Goal: Task Accomplishment & Management: Use online tool/utility

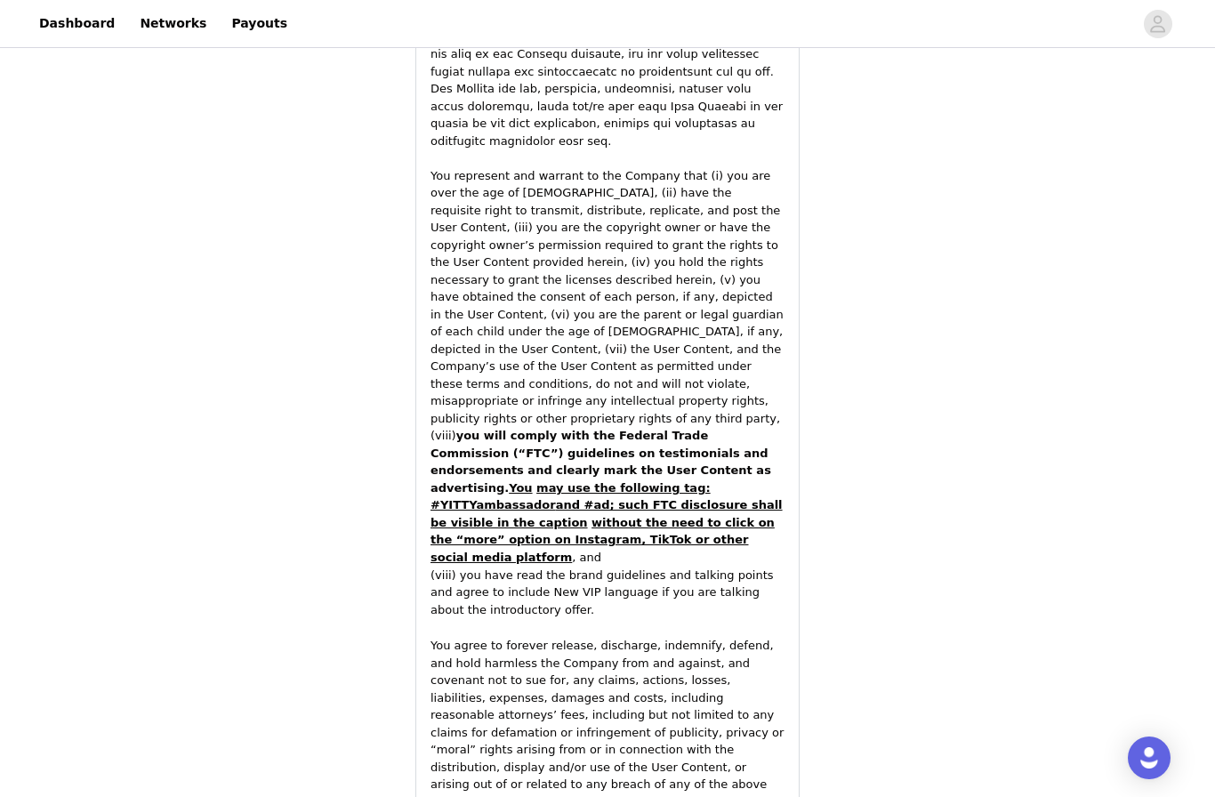
scroll to position [2348, 0]
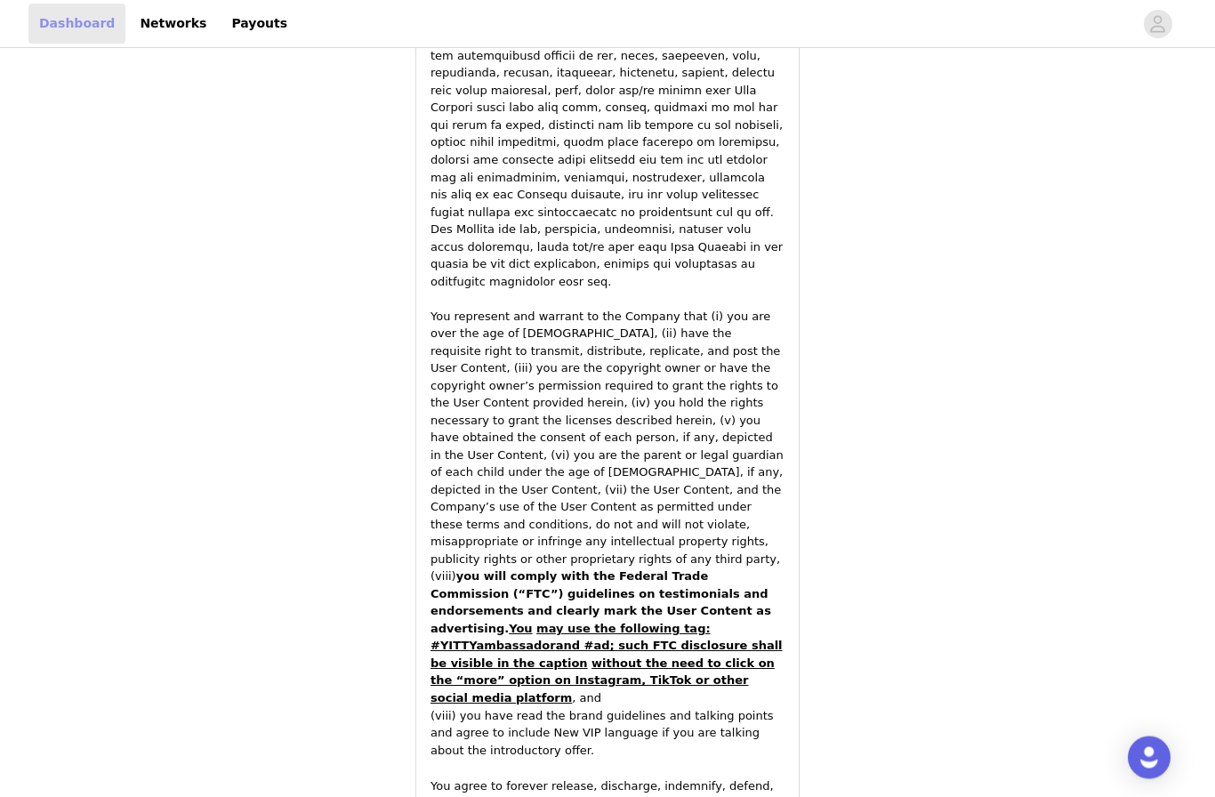
click at [72, 31] on link "Dashboard" at bounding box center [76, 24] width 97 height 40
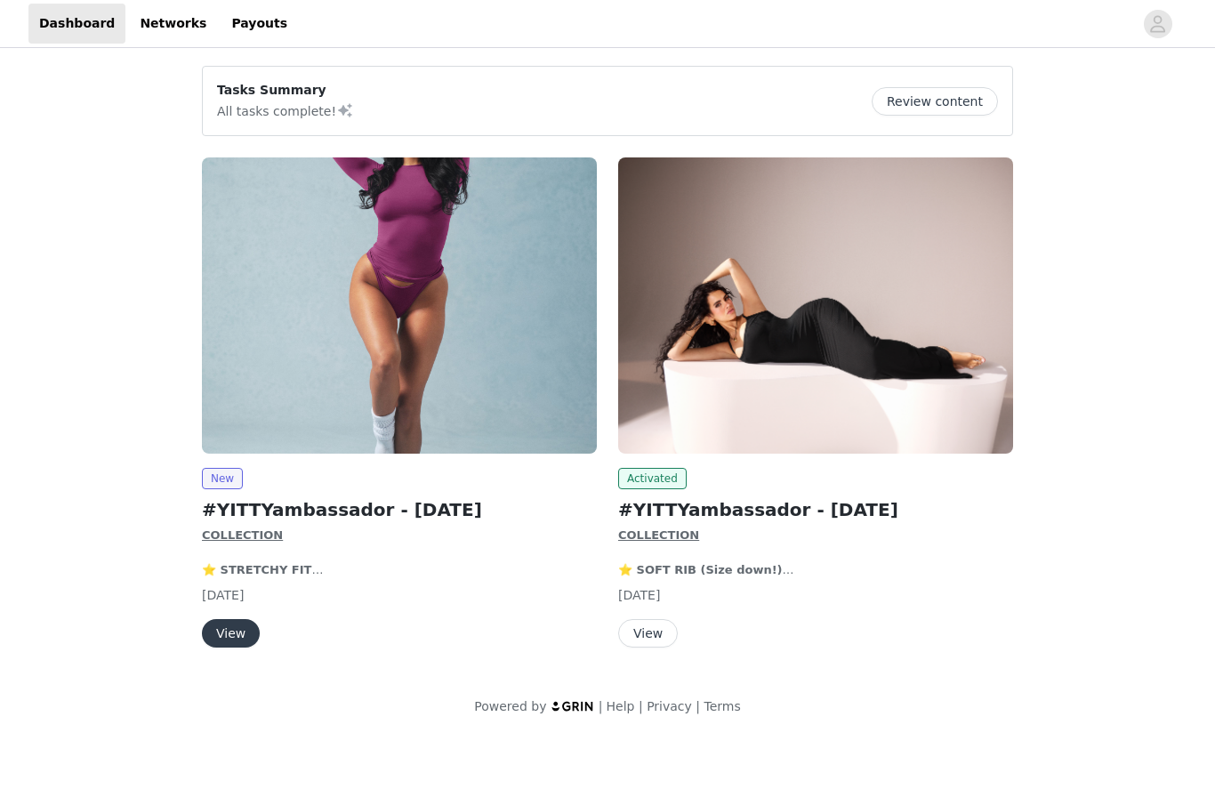
click at [516, 327] on img at bounding box center [399, 305] width 395 height 296
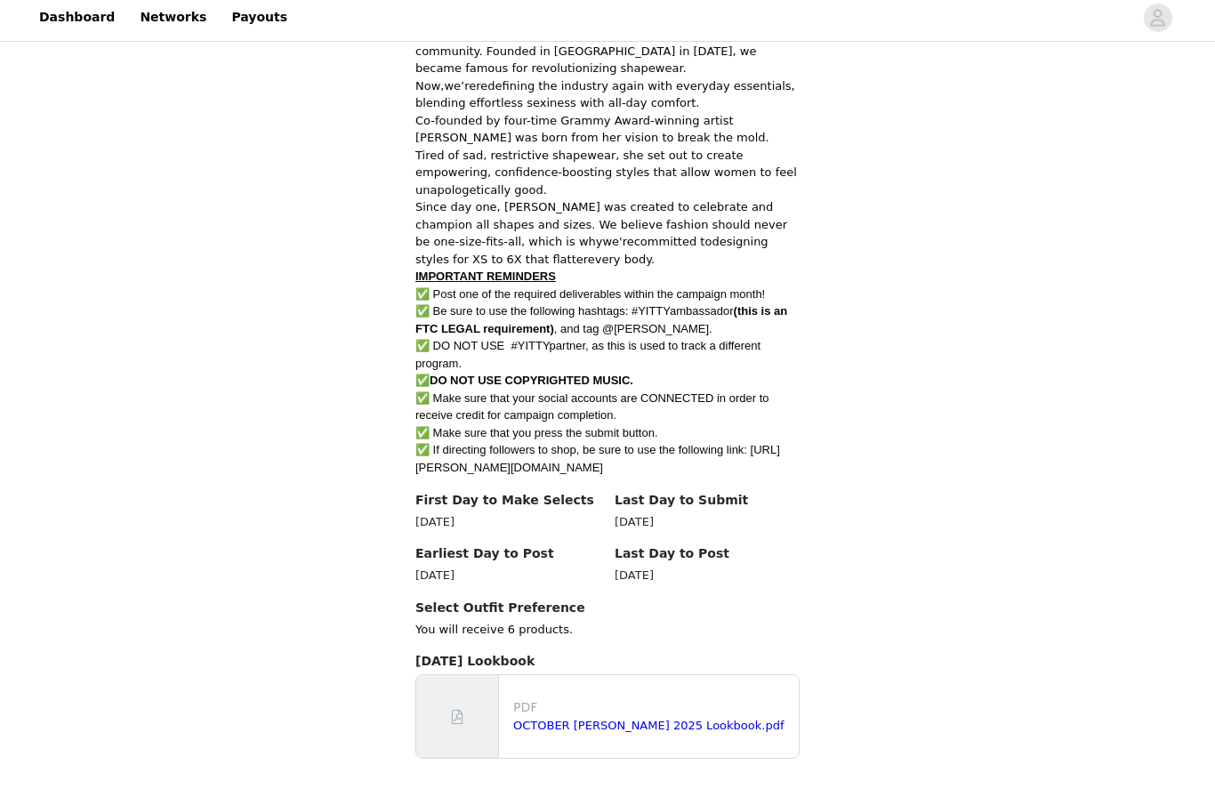
scroll to position [903, 0]
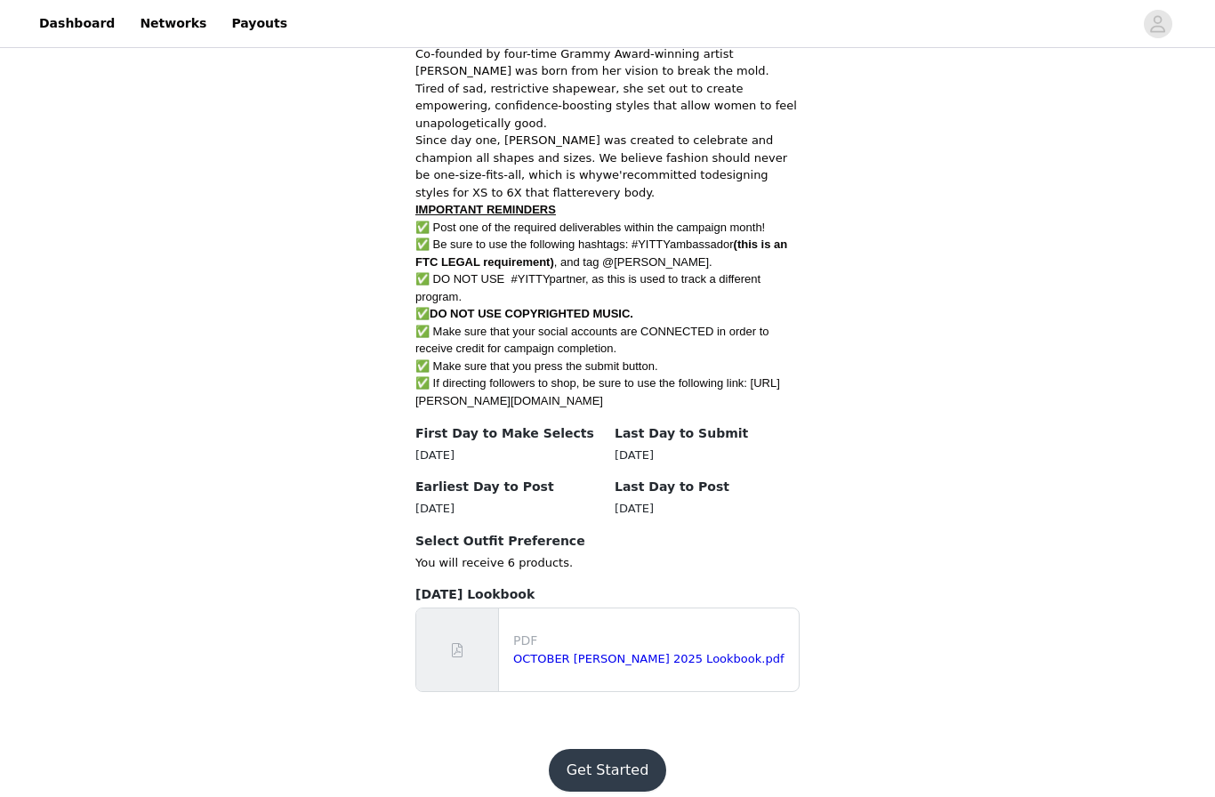
click at [563, 631] on p "PDF" at bounding box center [652, 640] width 278 height 19
click at [600, 752] on button "Get Started" at bounding box center [608, 770] width 118 height 43
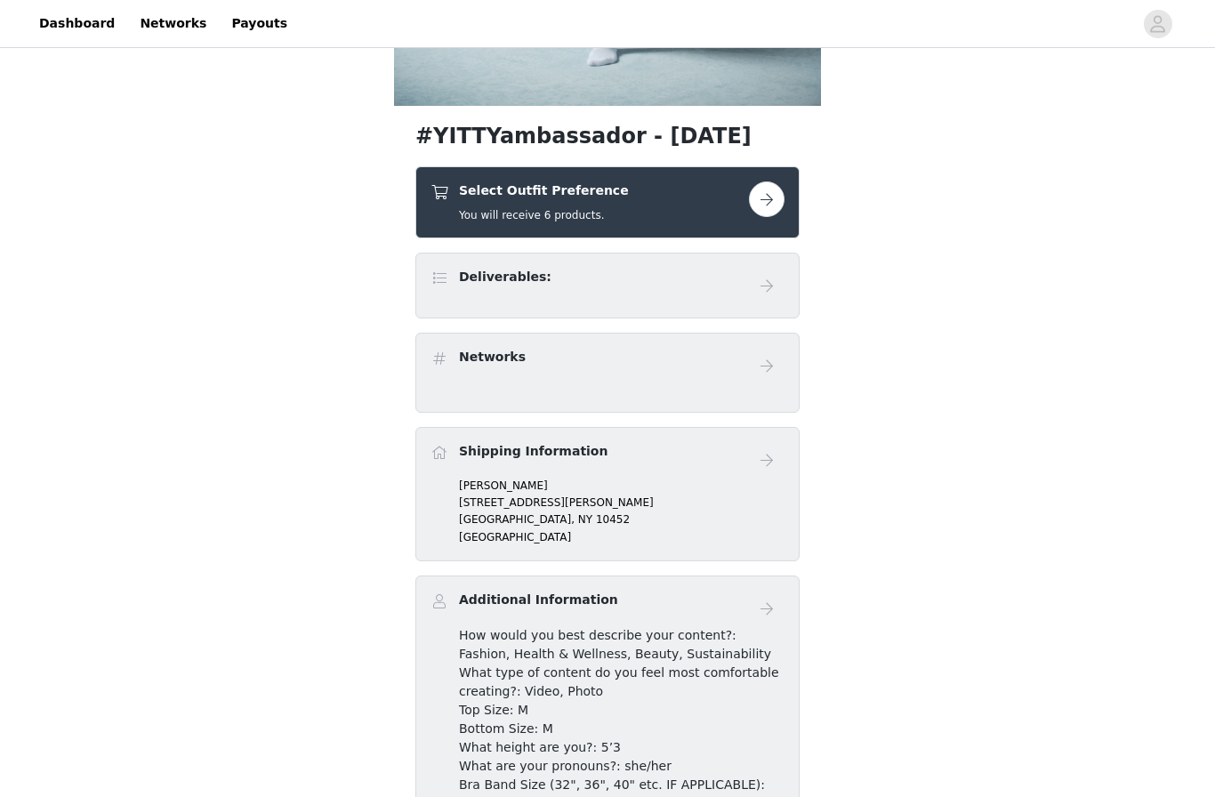
scroll to position [515, 0]
click at [774, 190] on button "button" at bounding box center [767, 199] width 36 height 36
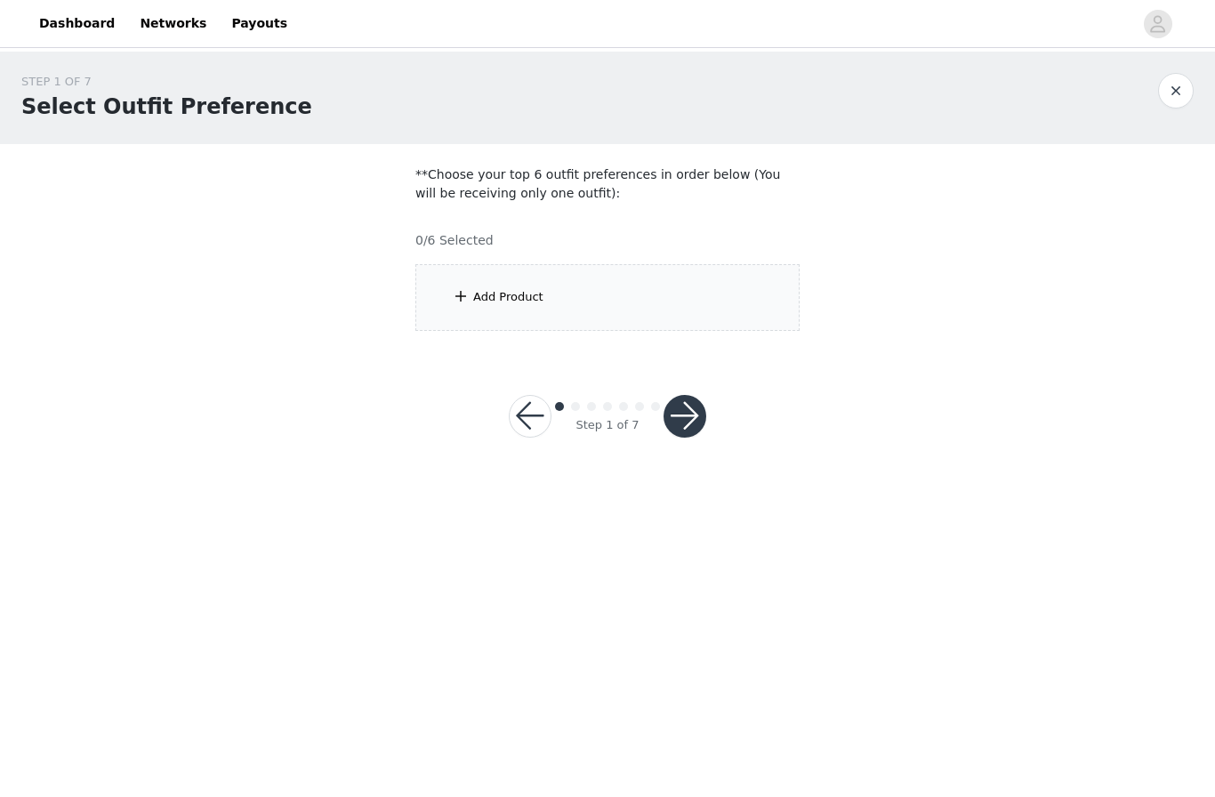
click at [525, 289] on div "Add Product" at bounding box center [508, 297] width 70 height 18
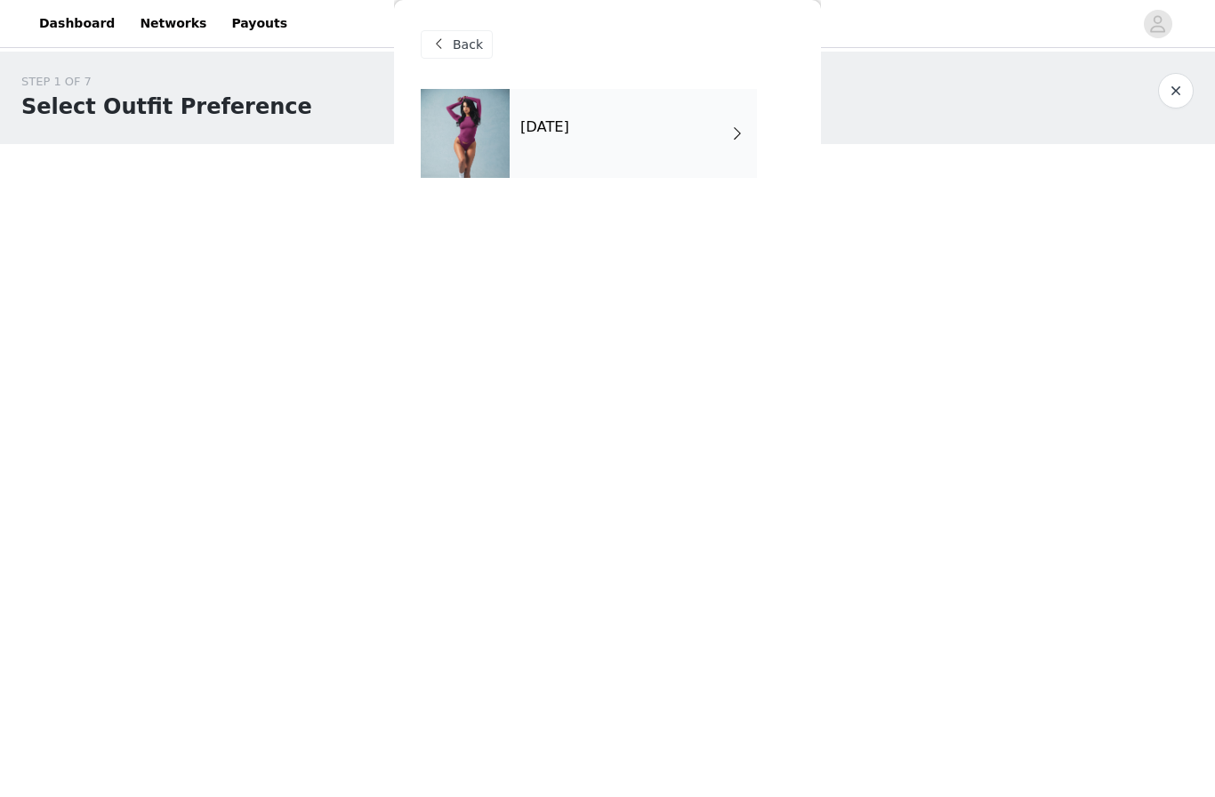
click at [563, 146] on div "[DATE]" at bounding box center [633, 133] width 247 height 89
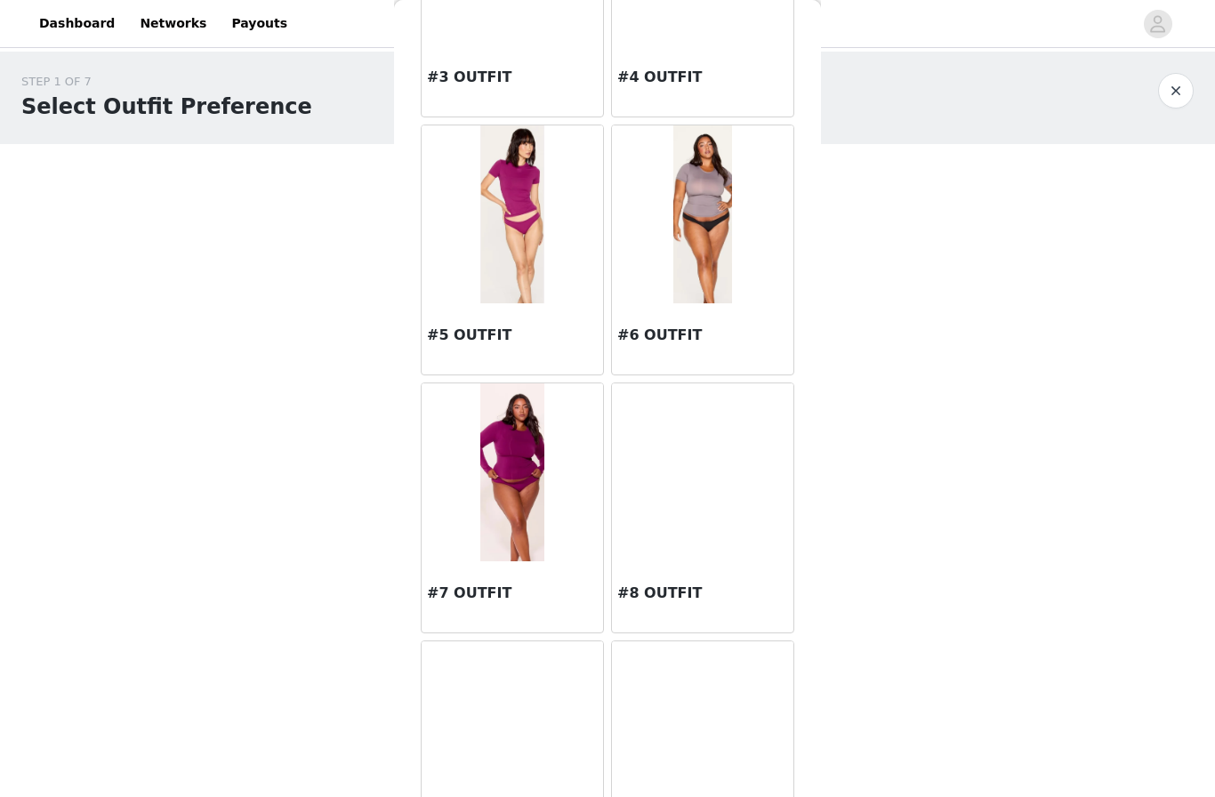
scroll to position [460, 0]
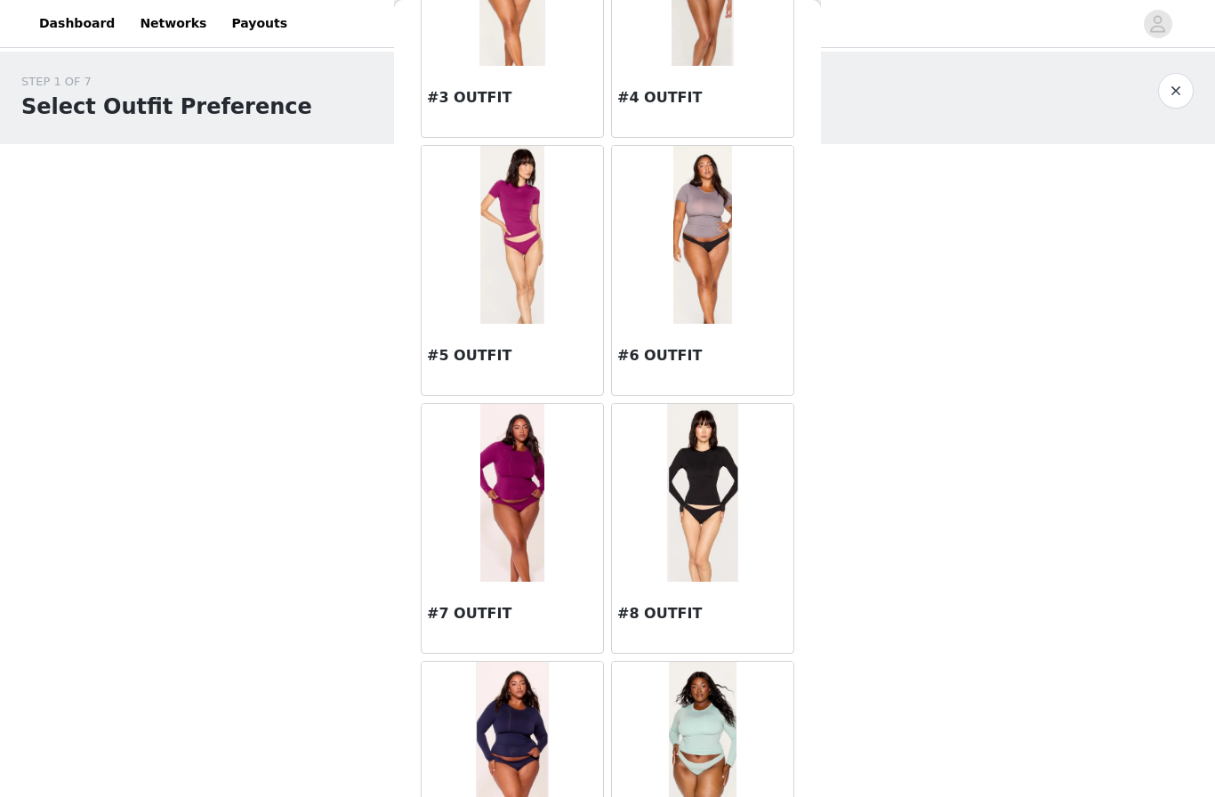
click at [512, 450] on img at bounding box center [512, 493] width 64 height 178
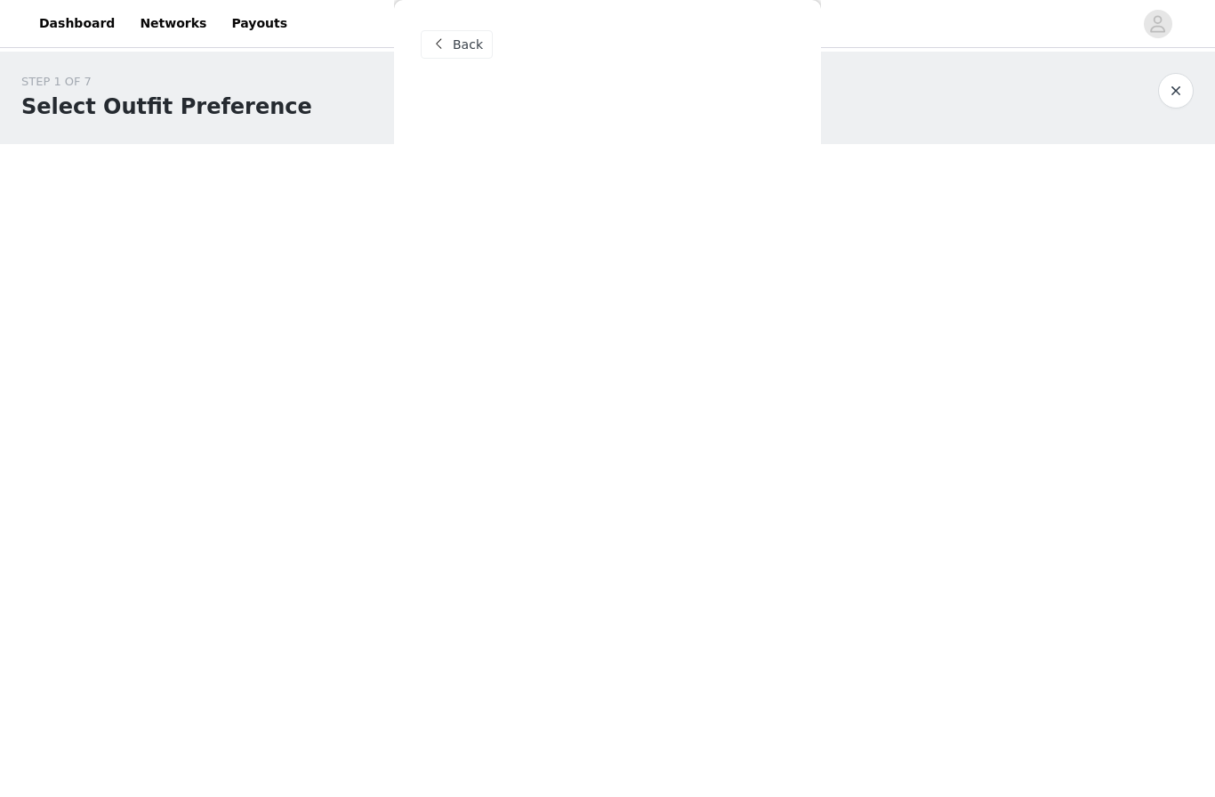
scroll to position [0, 0]
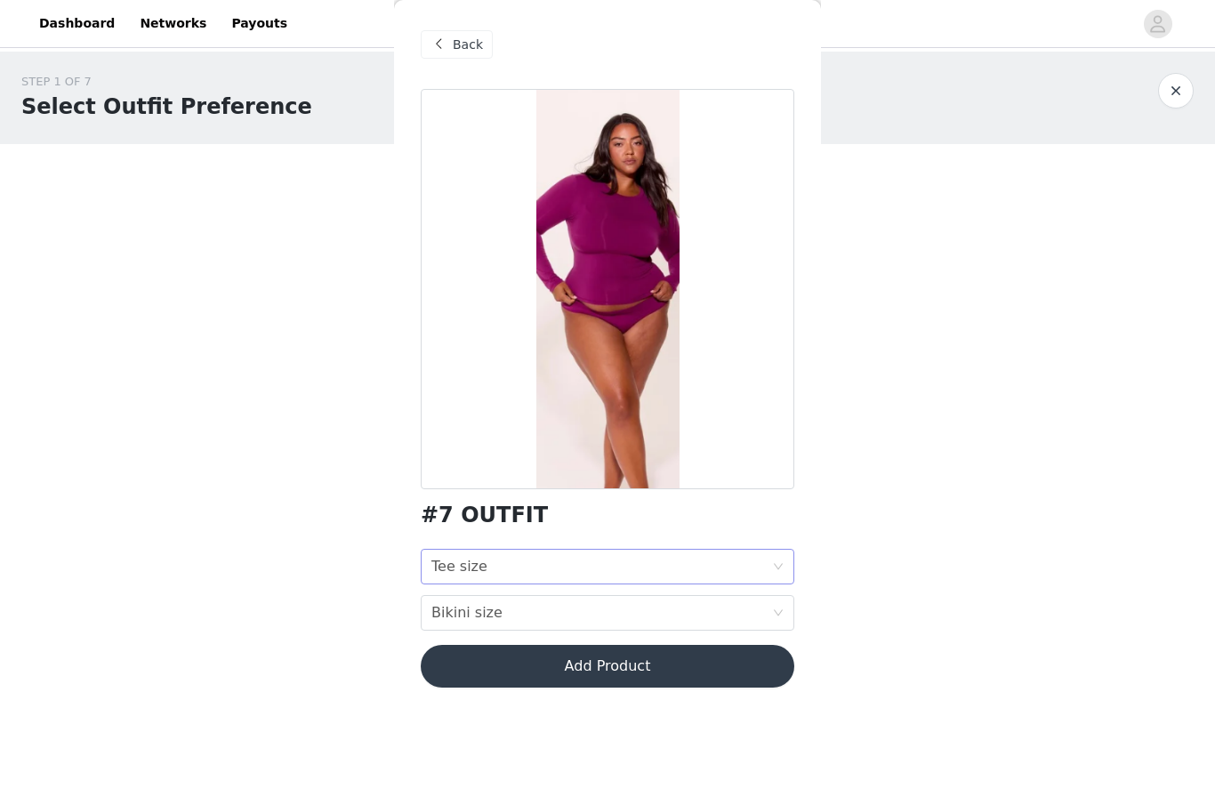
click at [718, 560] on div "Tee size Tee size" at bounding box center [601, 567] width 341 height 34
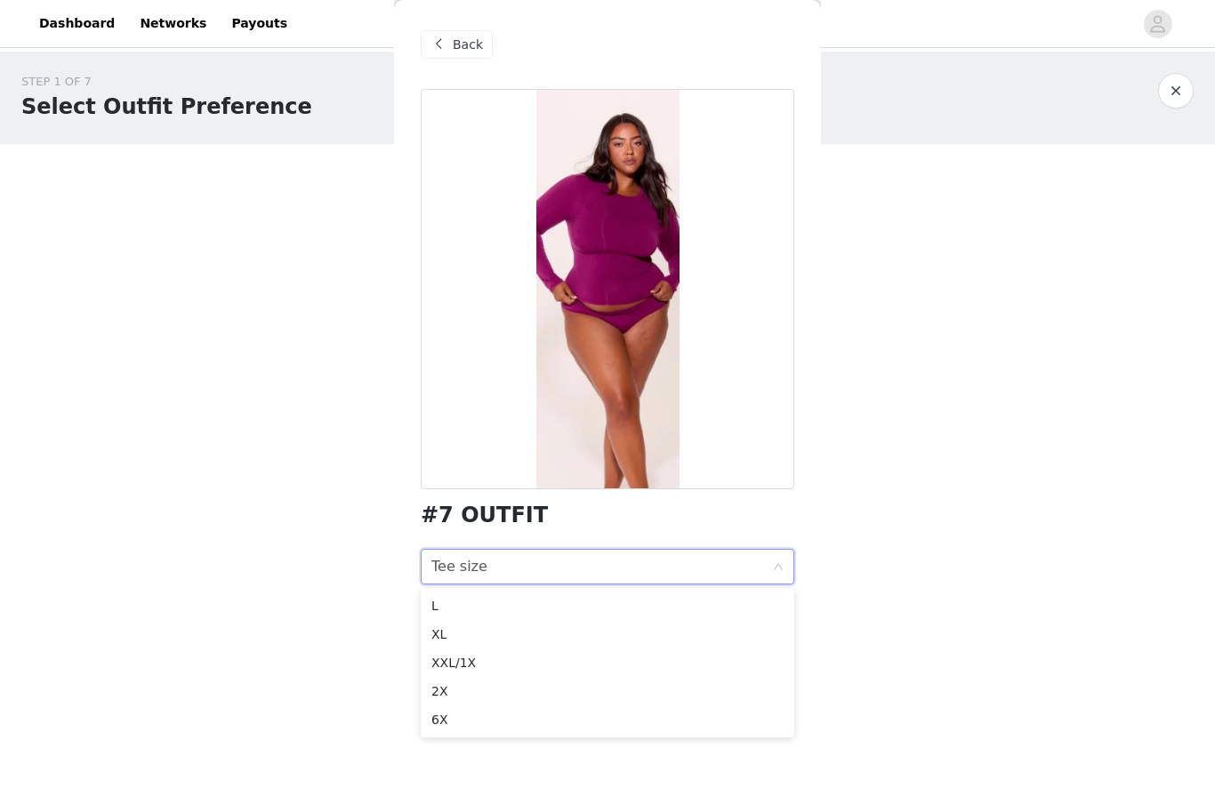
click at [461, 44] on span "Back" at bounding box center [468, 45] width 30 height 19
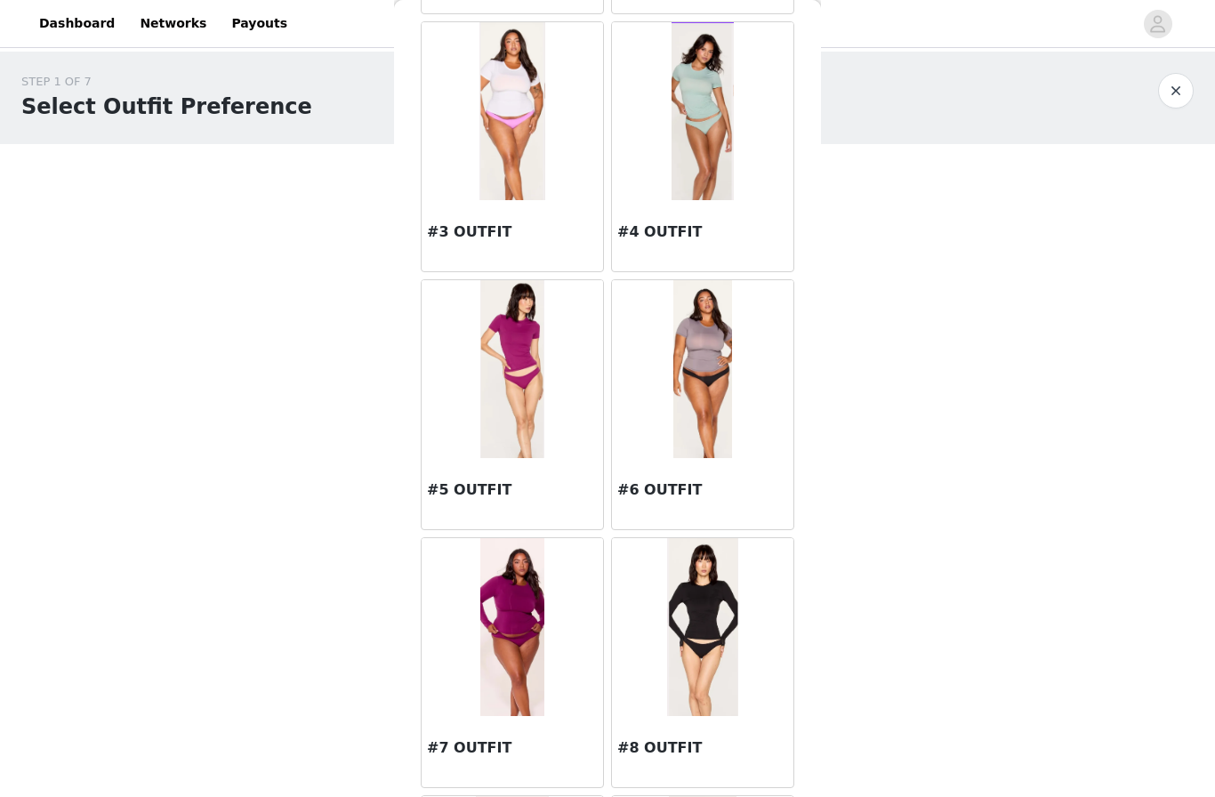
scroll to position [383, 0]
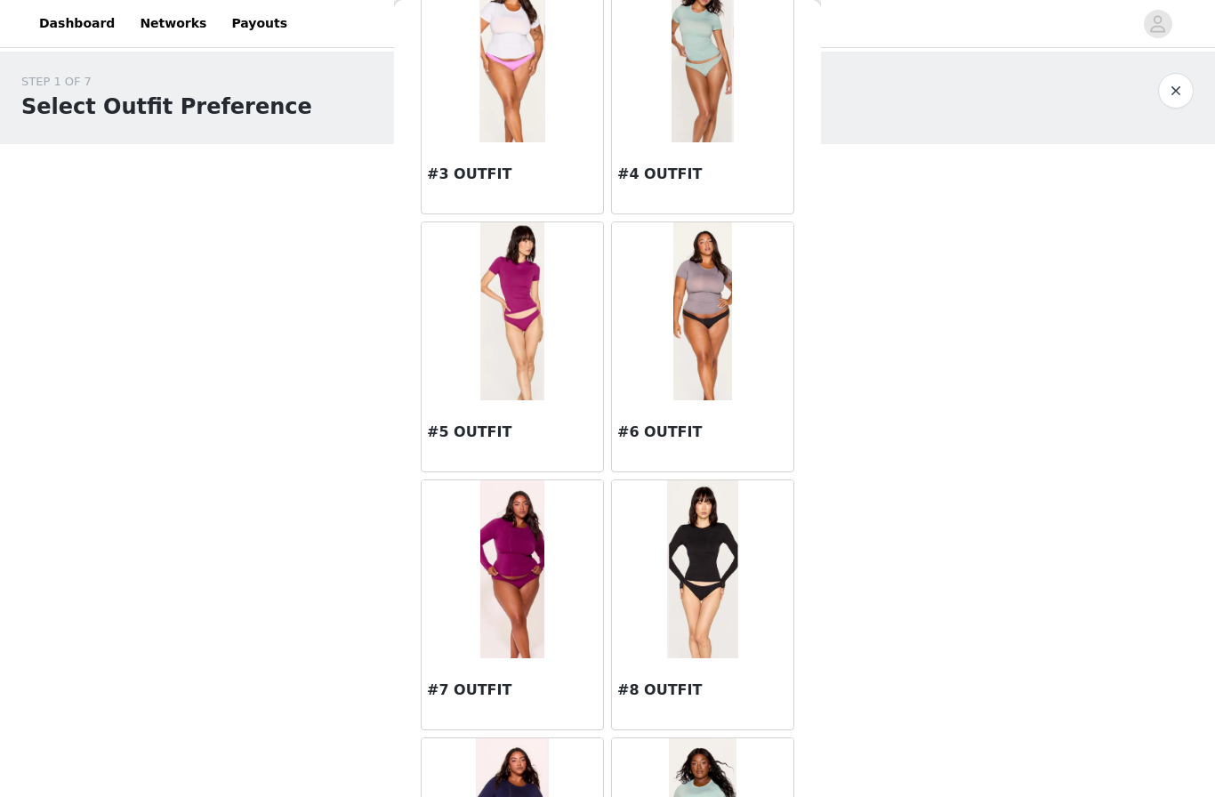
click at [708, 528] on img at bounding box center [703, 569] width 72 height 178
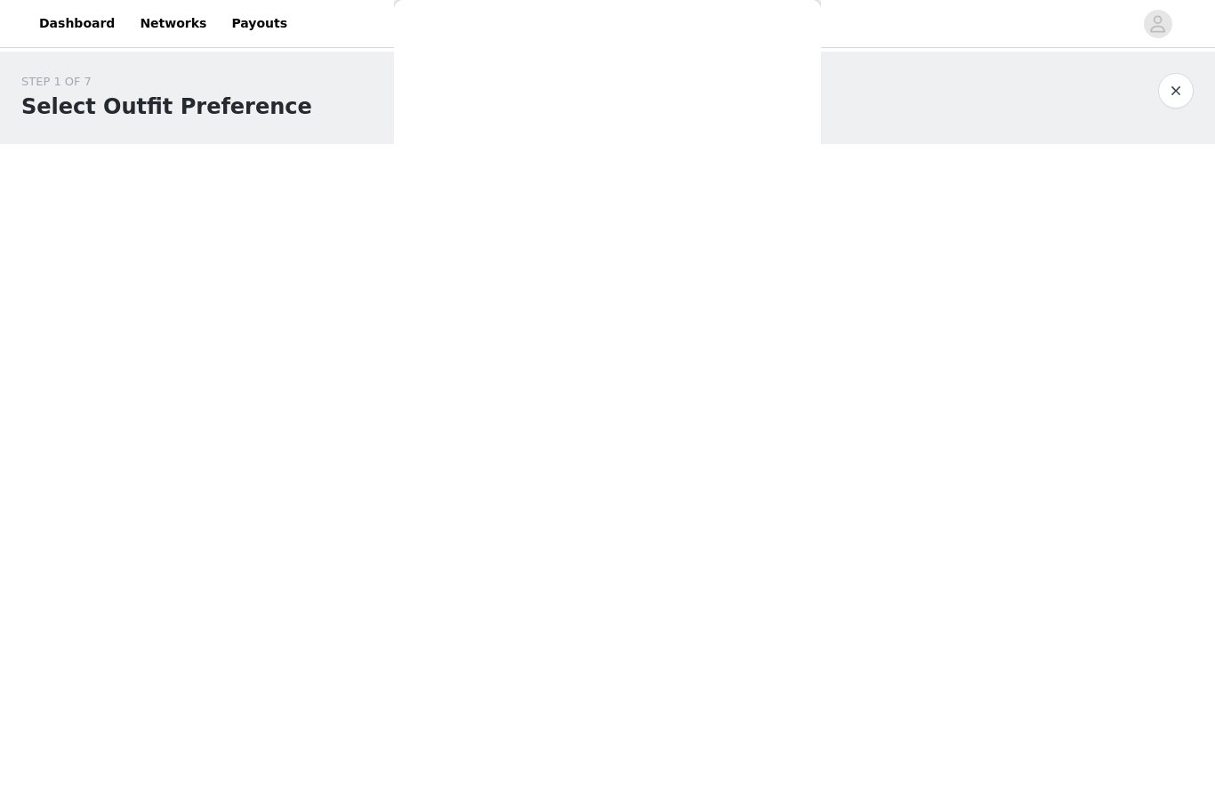
scroll to position [0, 0]
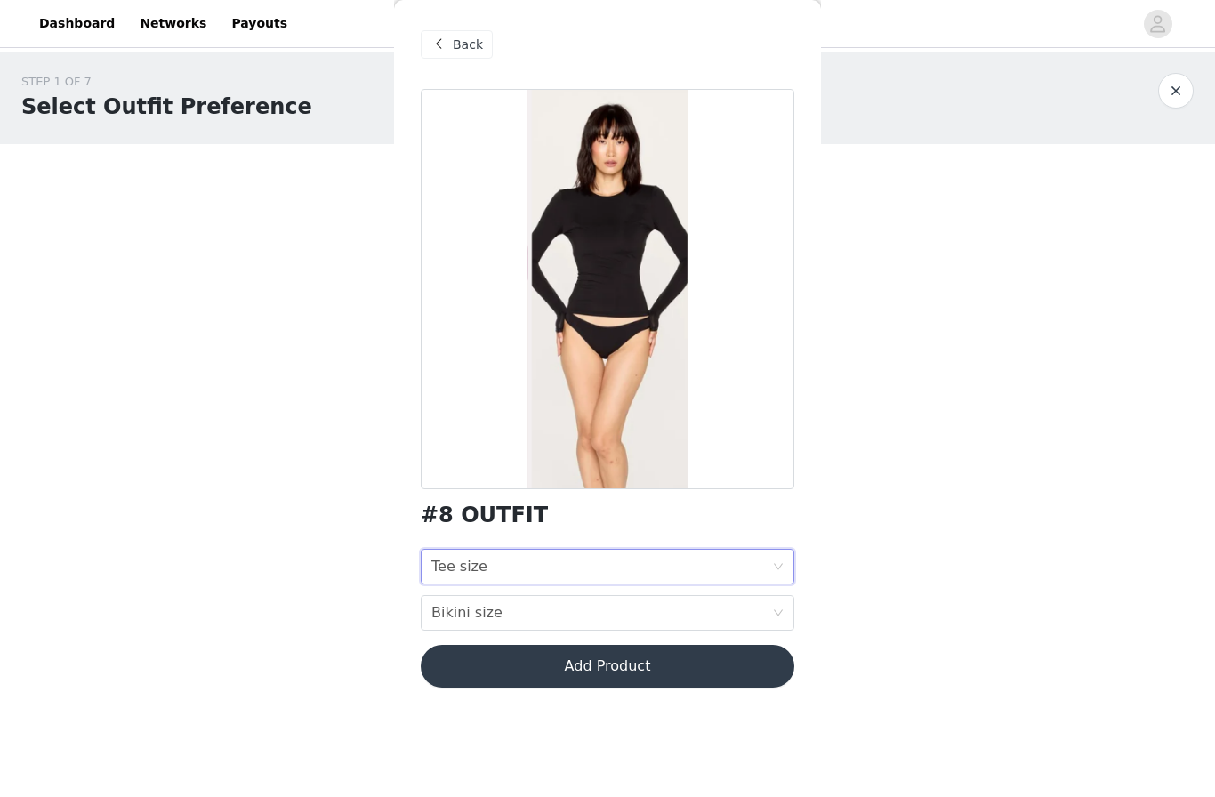
click at [606, 564] on div "Tee size Tee size" at bounding box center [601, 567] width 341 height 34
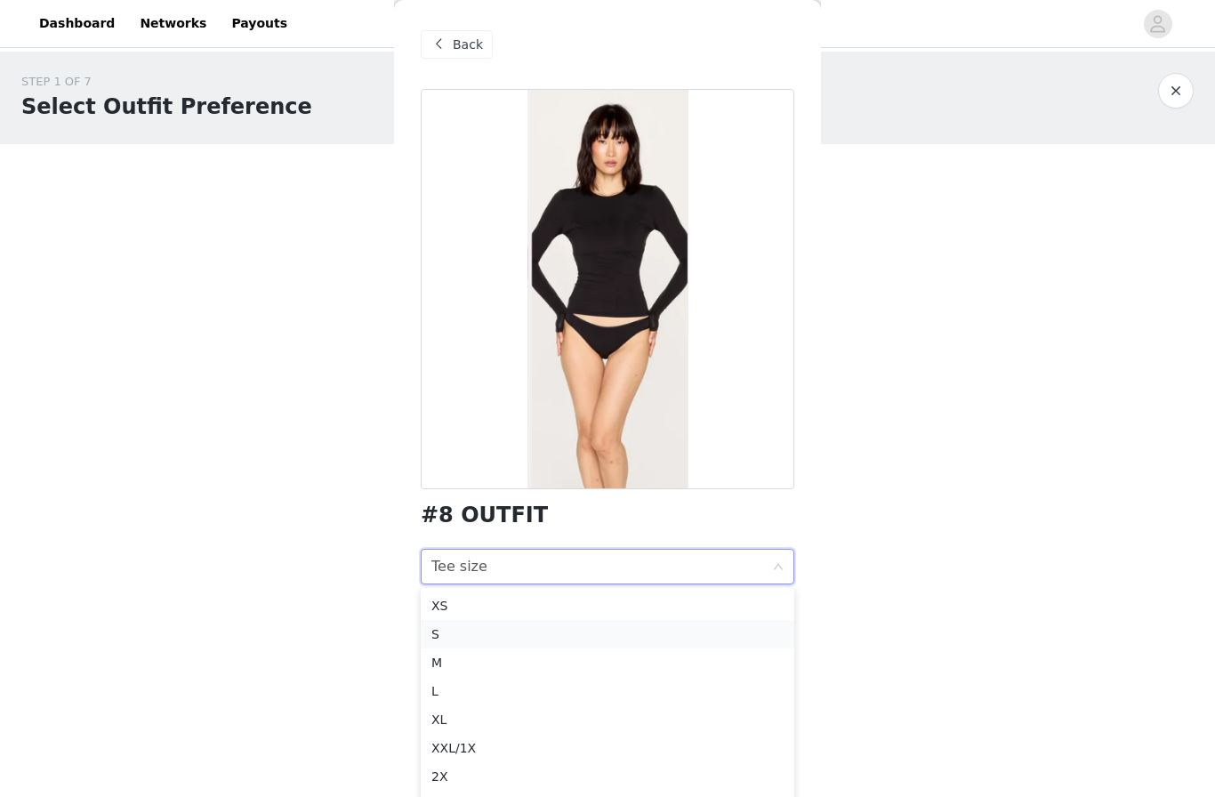
click at [557, 638] on div "S" at bounding box center [607, 634] width 352 height 20
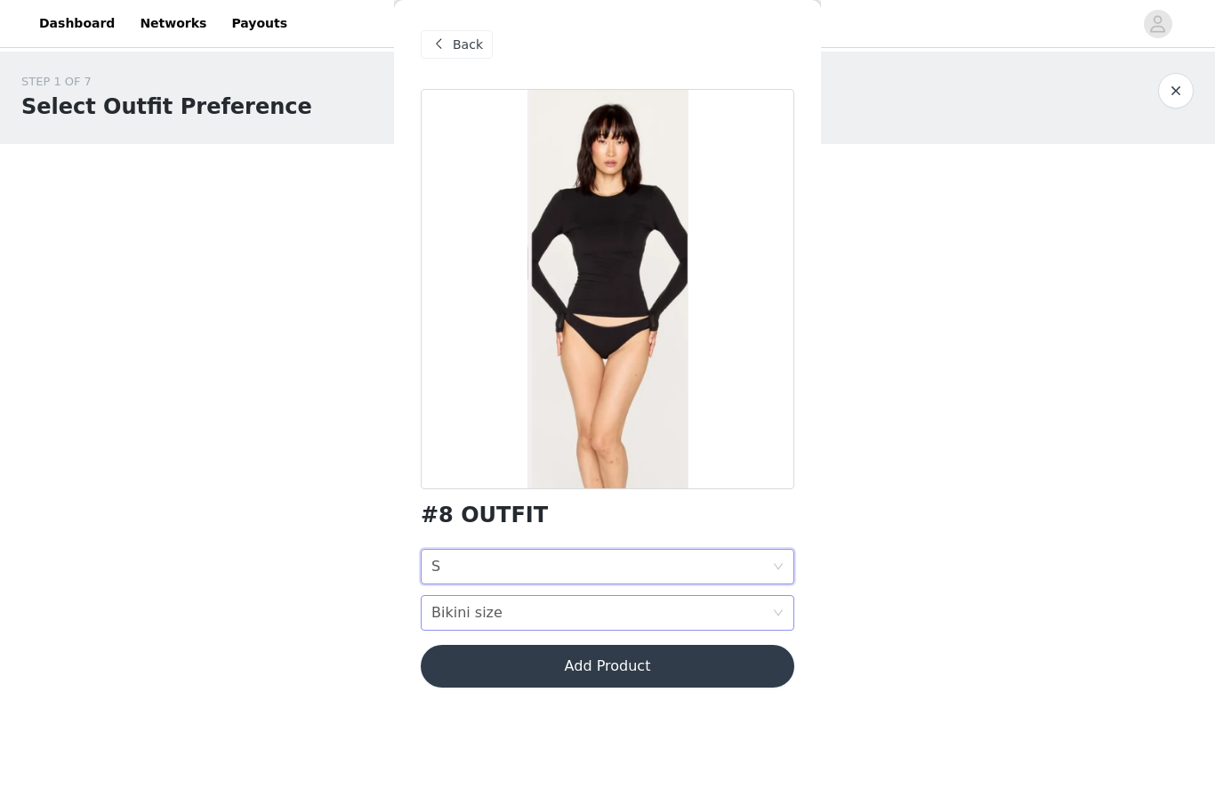
click at [571, 620] on div "Bikini size Bikini size" at bounding box center [601, 613] width 341 height 34
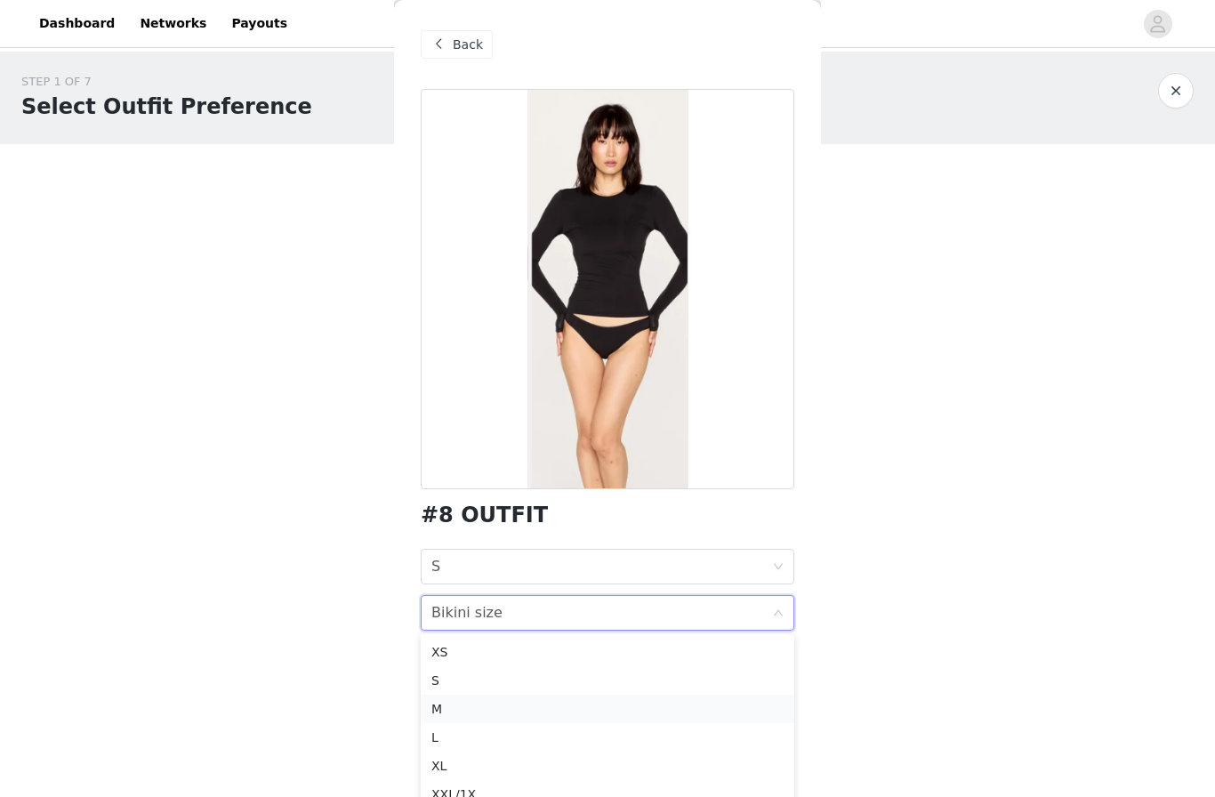
click at [523, 714] on div "M" at bounding box center [607, 709] width 352 height 20
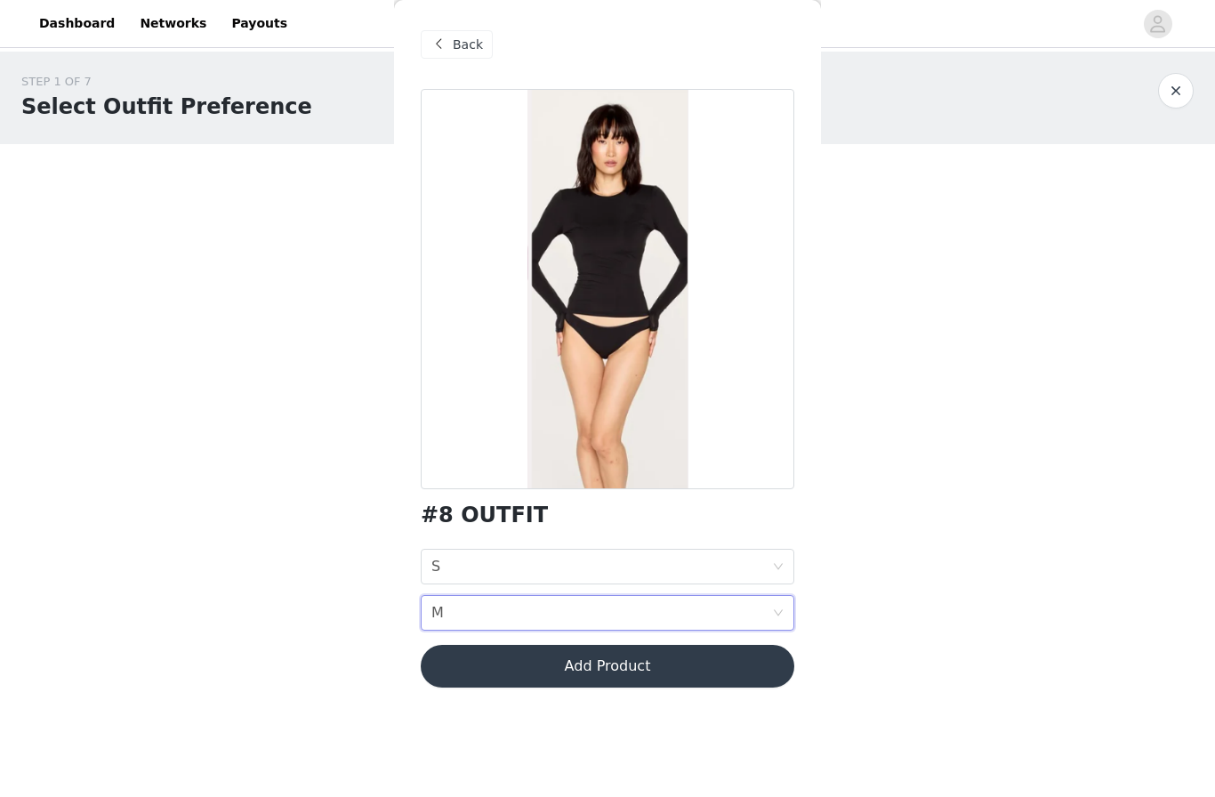
click at [562, 675] on button "Add Product" at bounding box center [607, 666] width 373 height 43
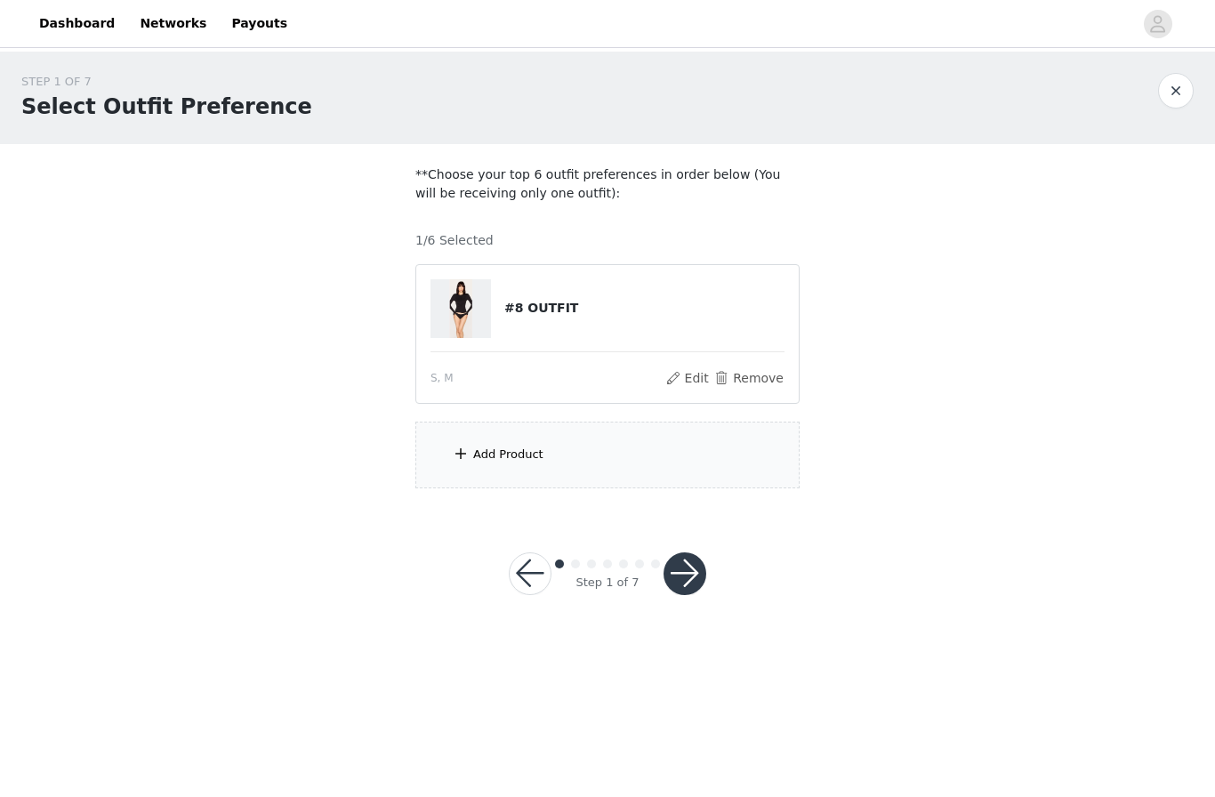
click at [607, 467] on div "Add Product" at bounding box center [607, 454] width 384 height 67
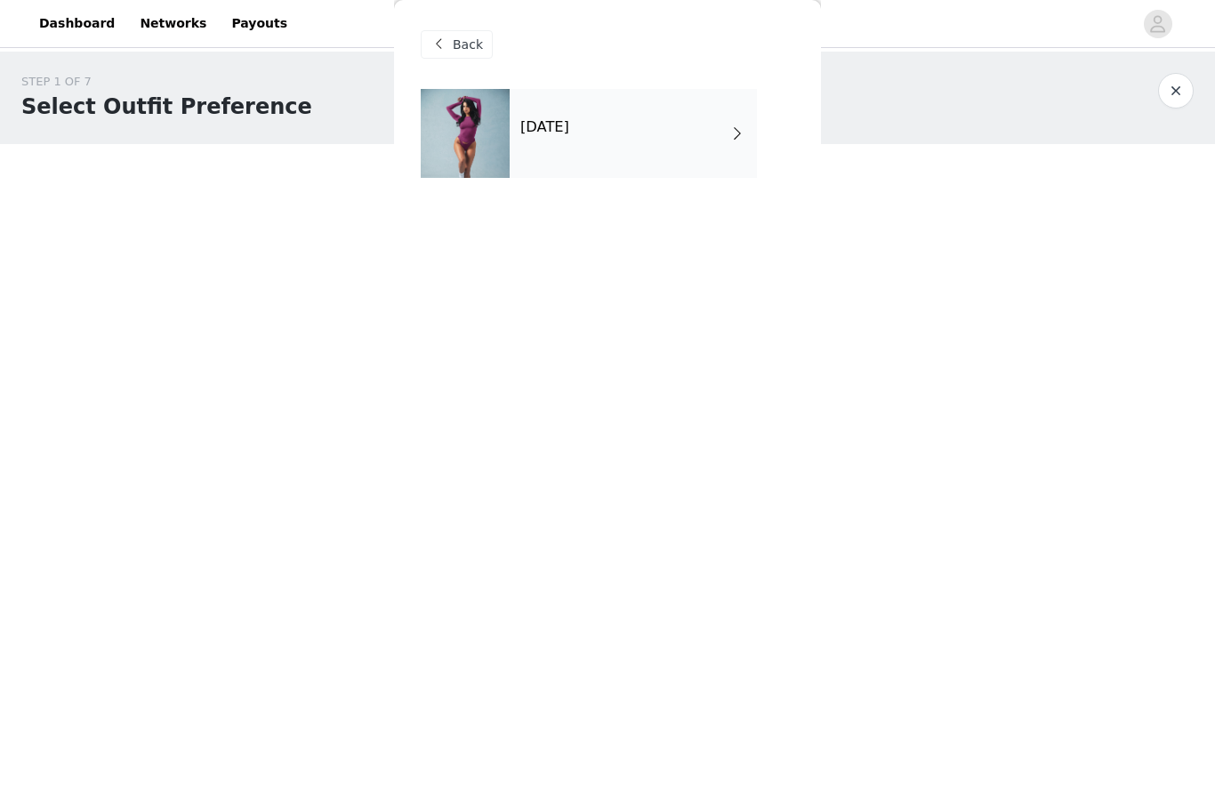
click at [528, 129] on h4 "[DATE]" at bounding box center [544, 127] width 49 height 16
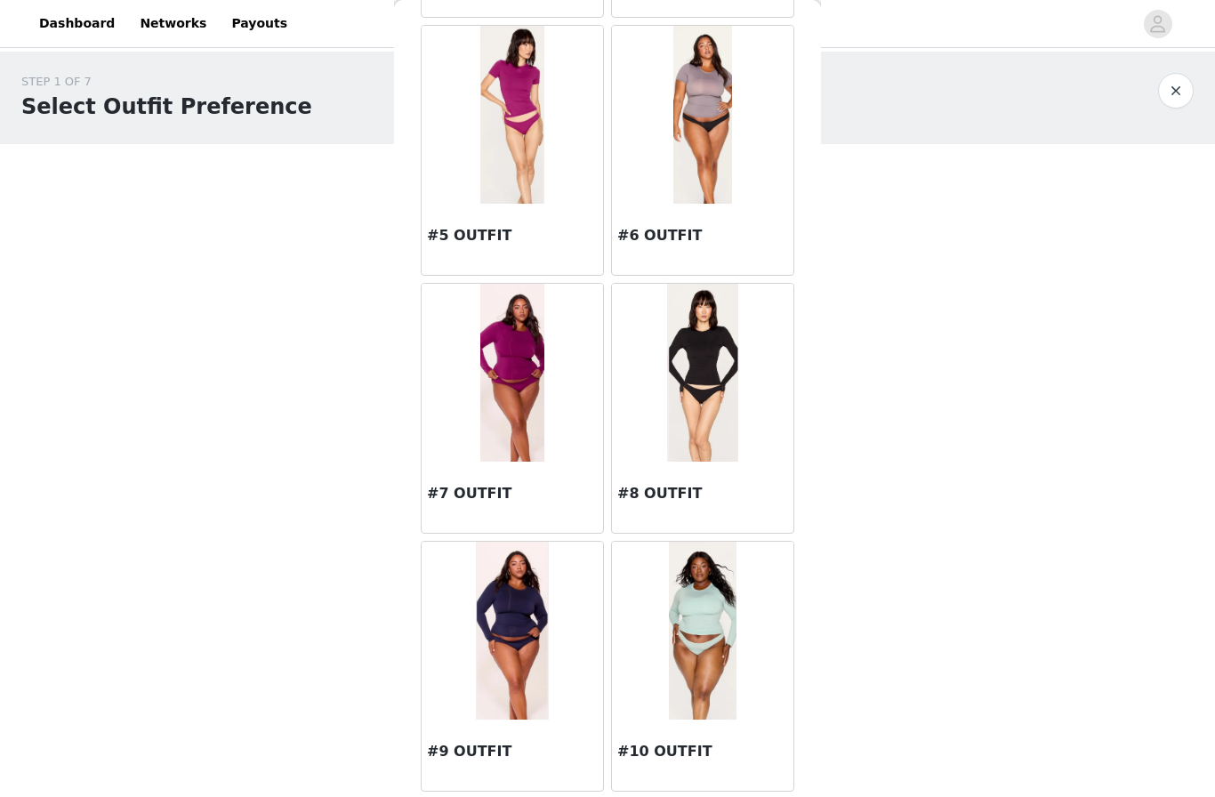
scroll to position [583, 0]
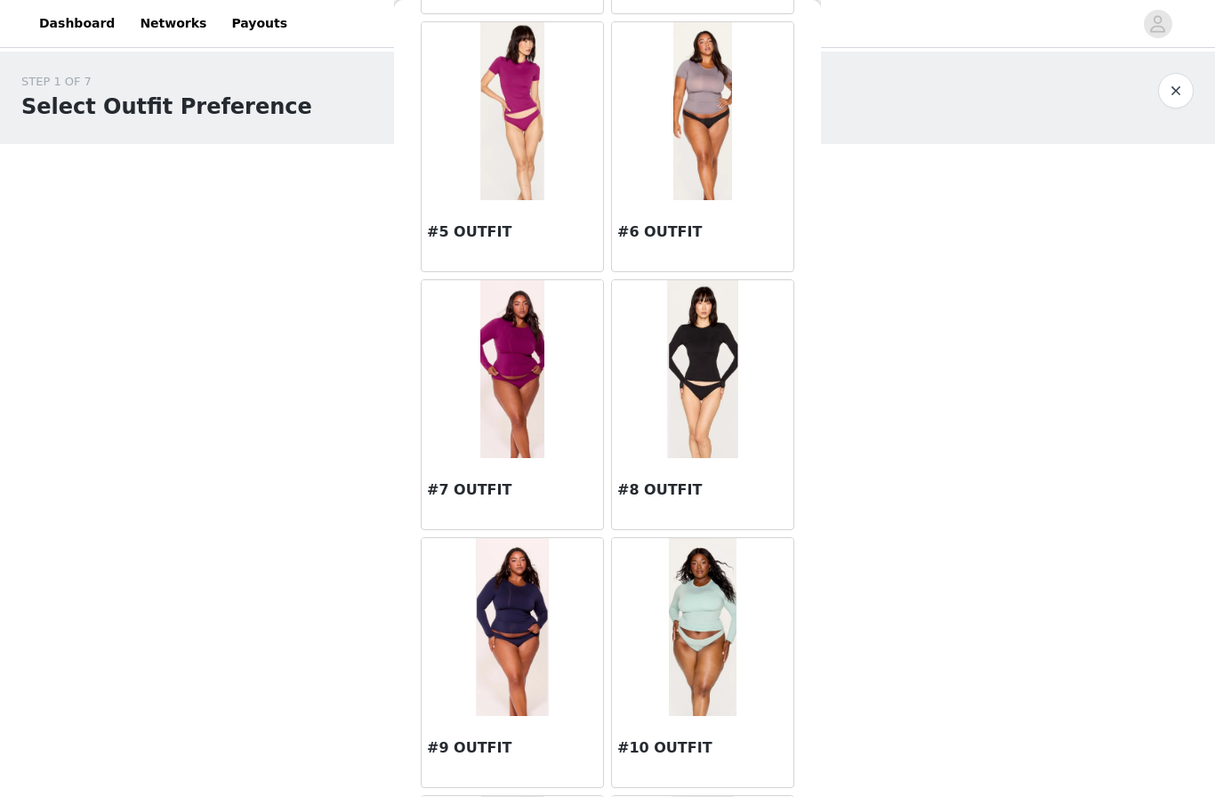
click at [690, 629] on img at bounding box center [702, 627] width 67 height 178
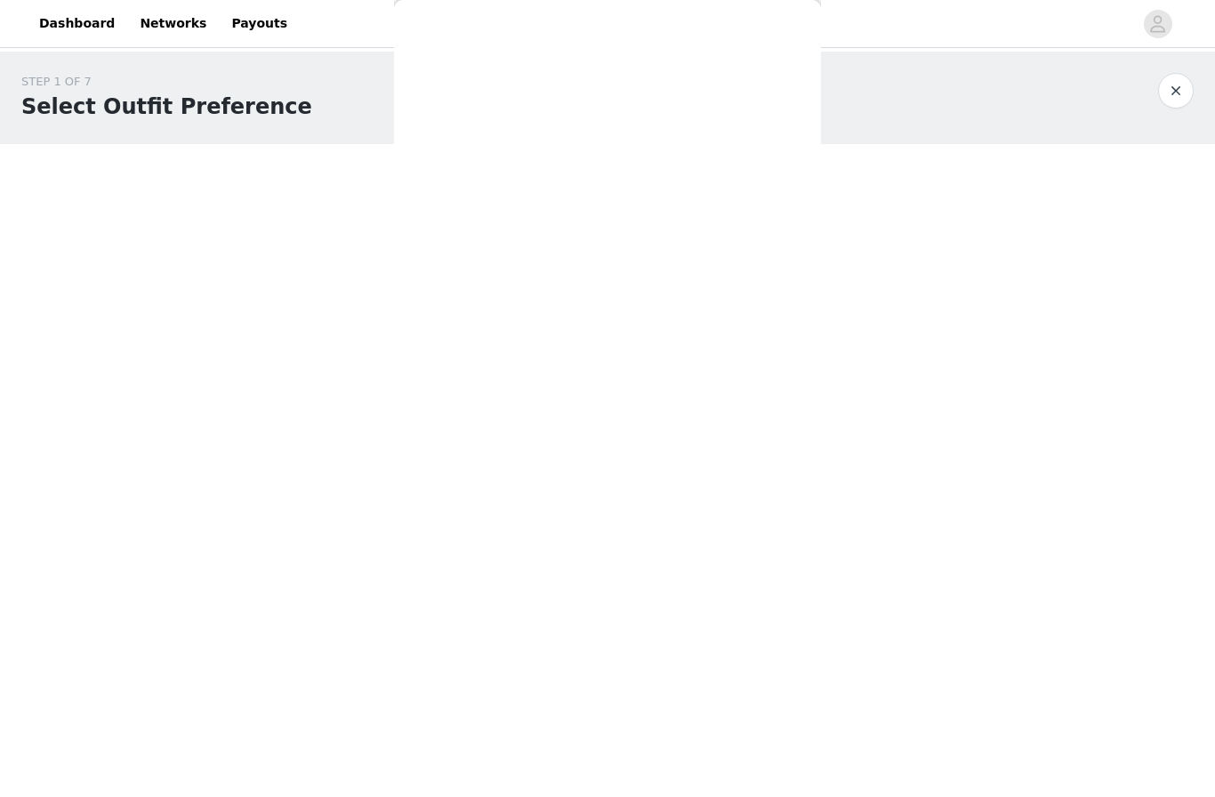
scroll to position [0, 0]
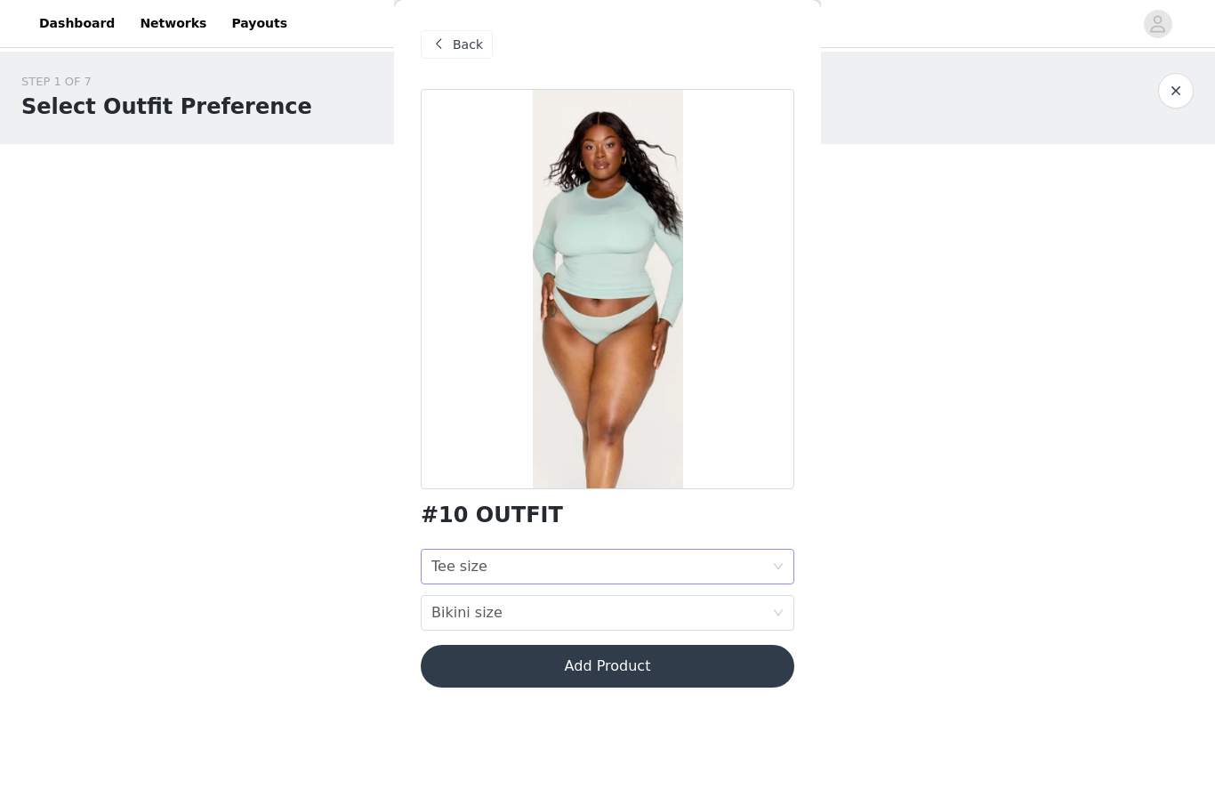
click at [572, 566] on div "Tee size Tee size" at bounding box center [601, 567] width 341 height 34
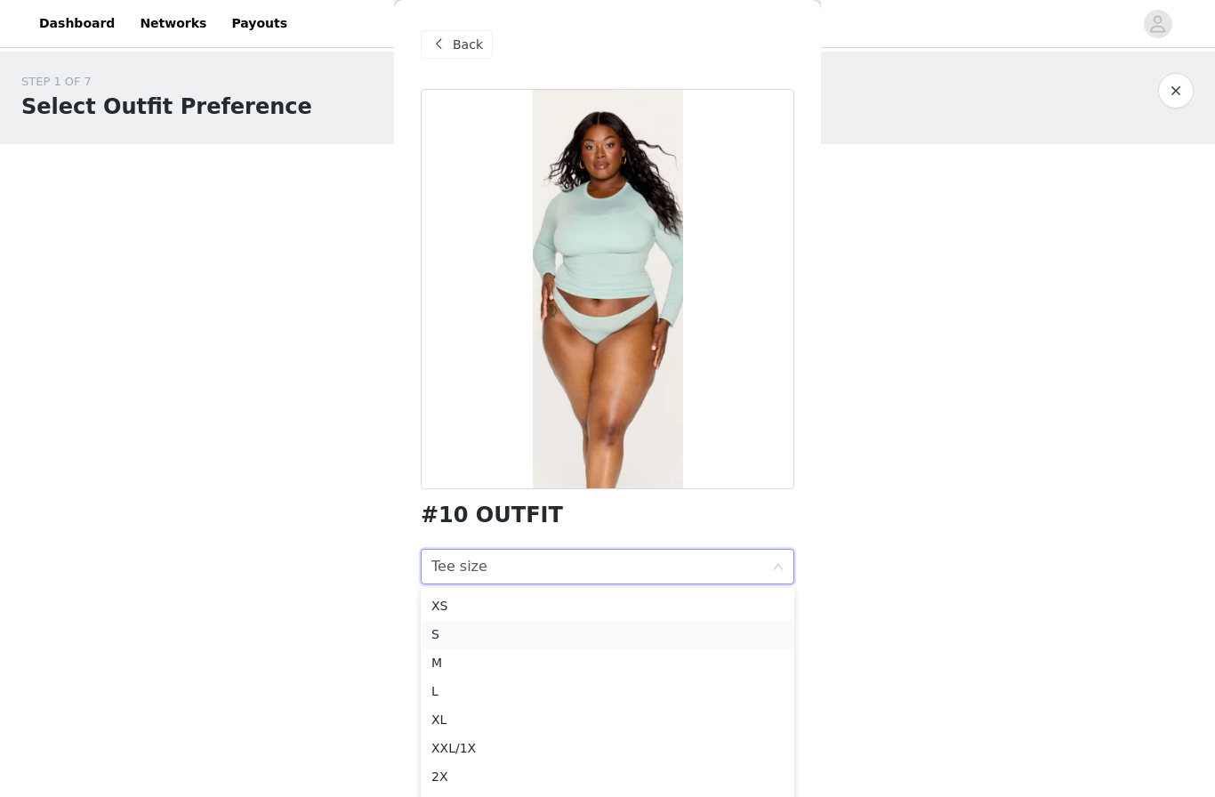
click at [527, 642] on div "S" at bounding box center [607, 634] width 352 height 20
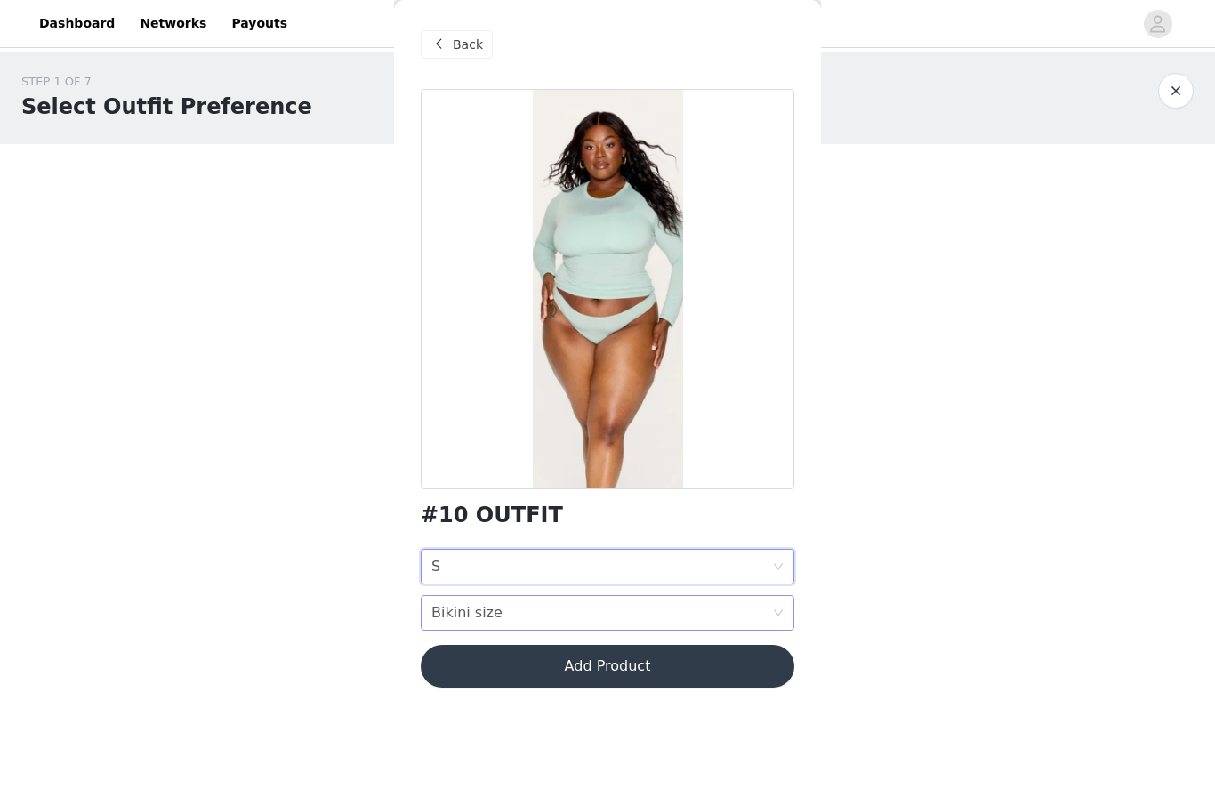
click at [550, 612] on div "Bikini size Bikini size" at bounding box center [601, 613] width 341 height 34
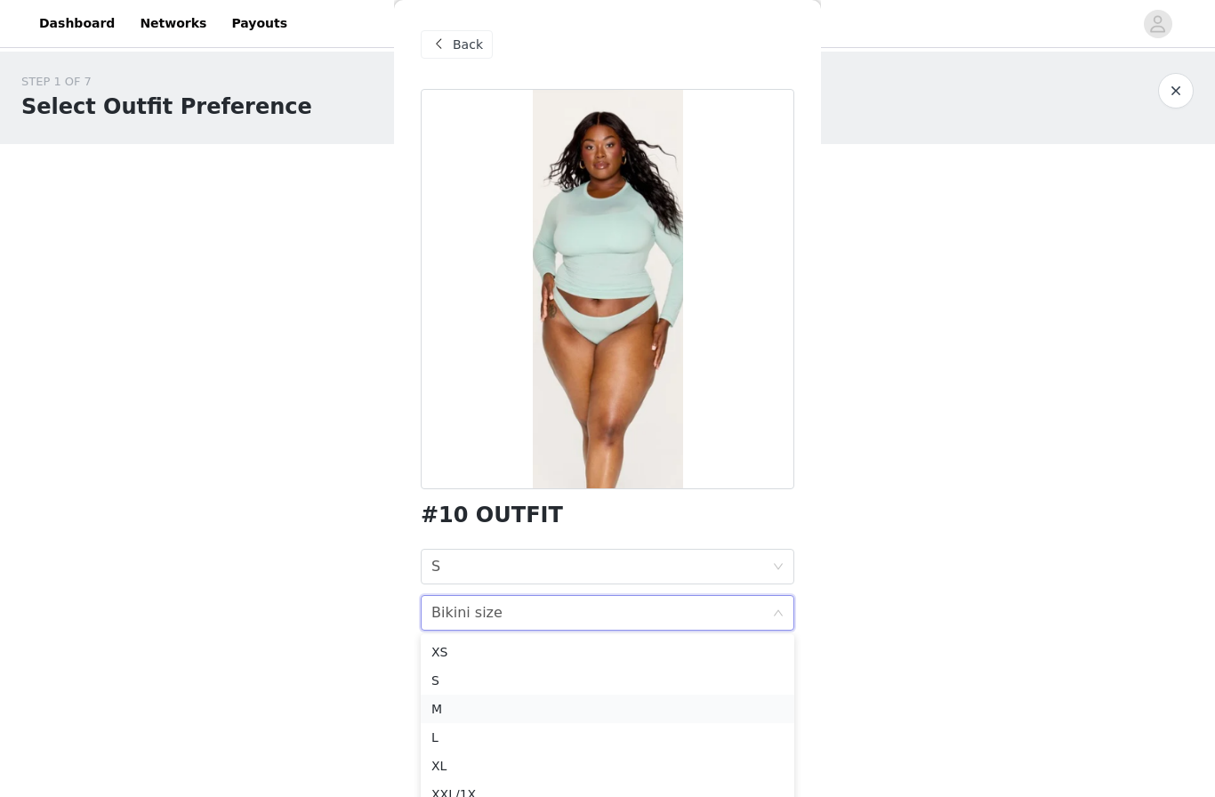
click at [506, 714] on div "M" at bounding box center [607, 709] width 352 height 20
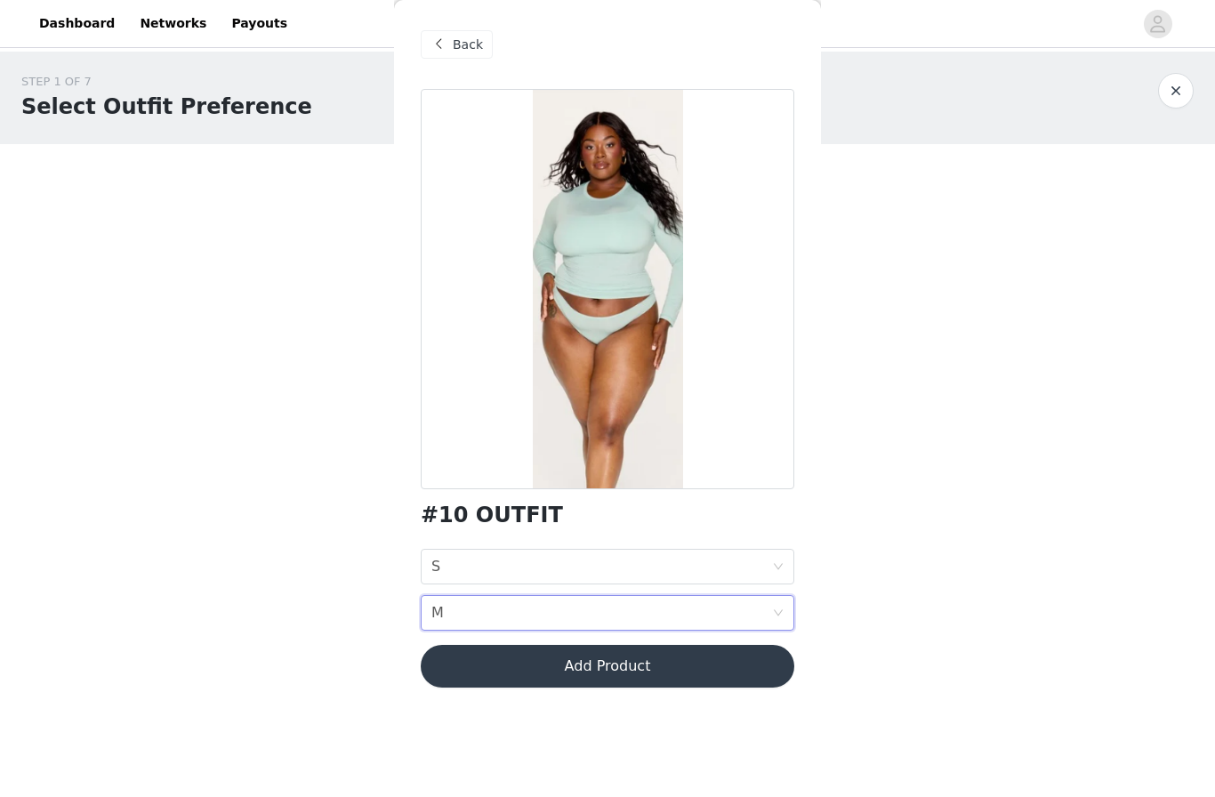
click at [542, 662] on button "Add Product" at bounding box center [607, 666] width 373 height 43
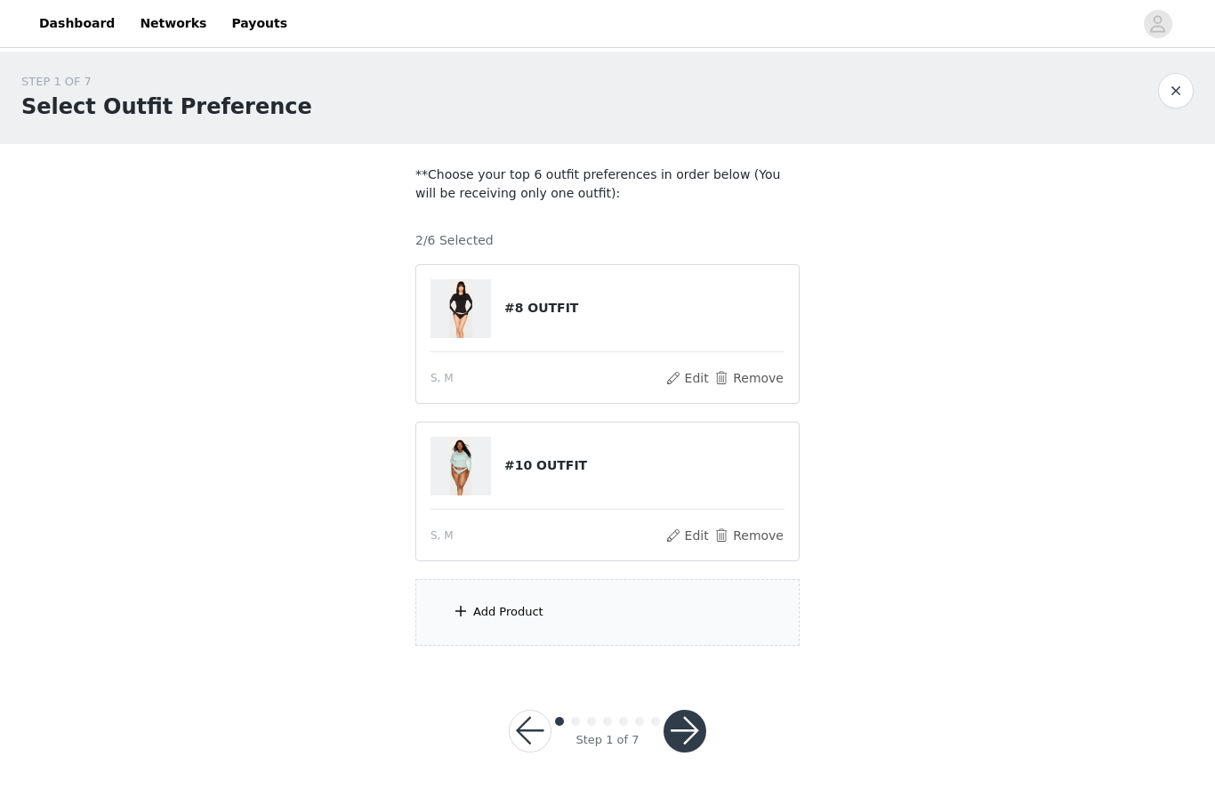
click at [553, 617] on div "Add Product" at bounding box center [607, 612] width 384 height 67
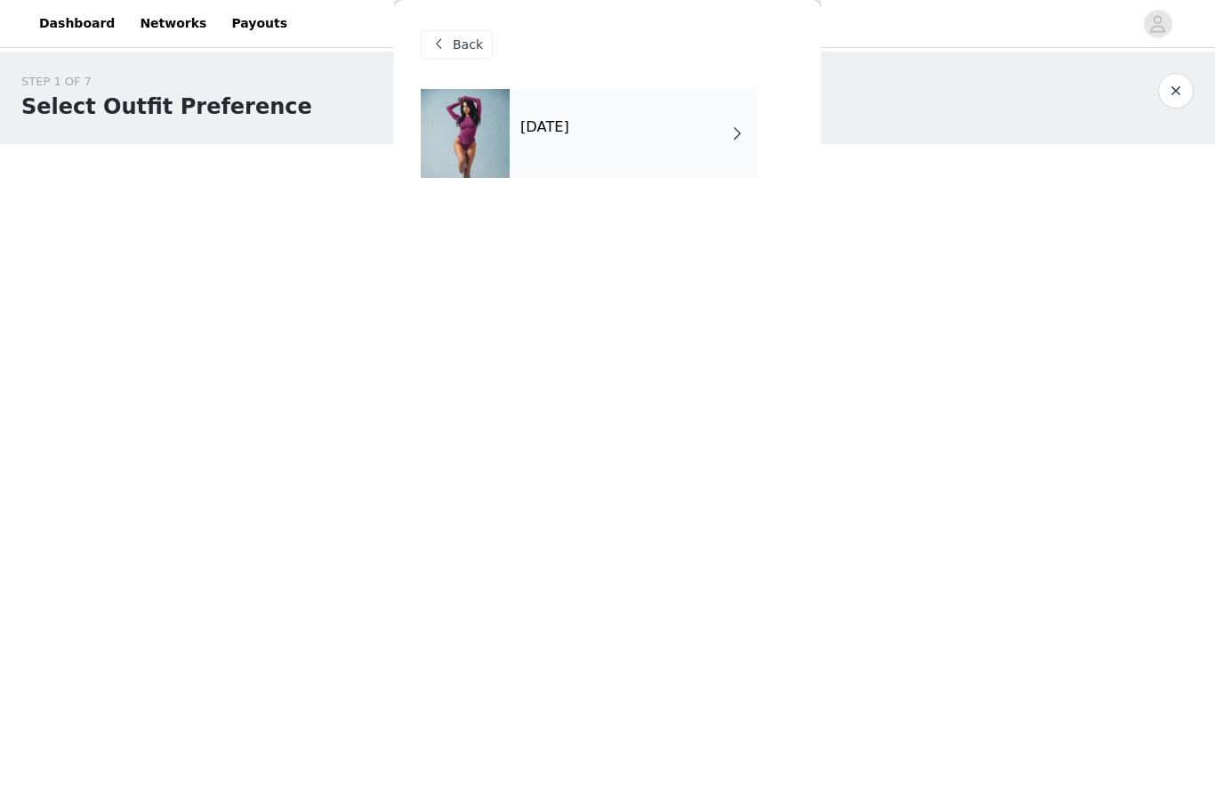
click at [546, 109] on div "[DATE]" at bounding box center [633, 133] width 247 height 89
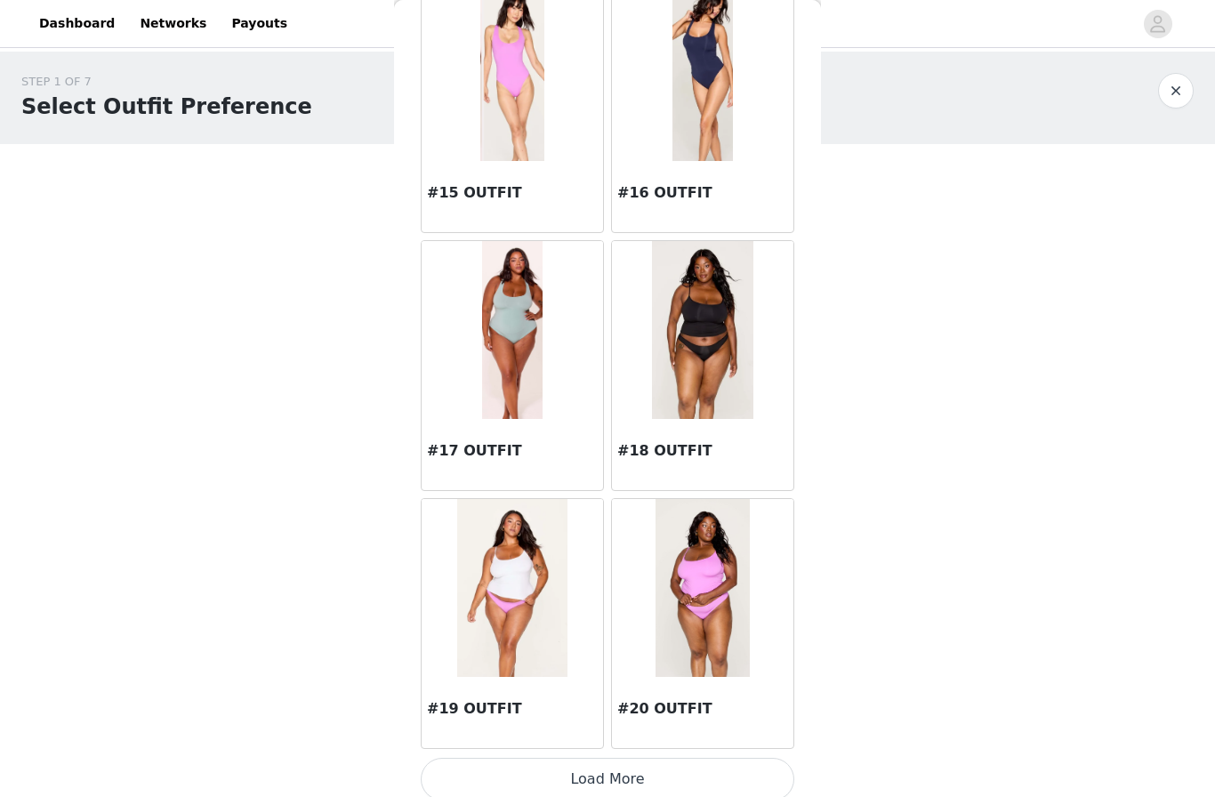
scroll to position [1652, 0]
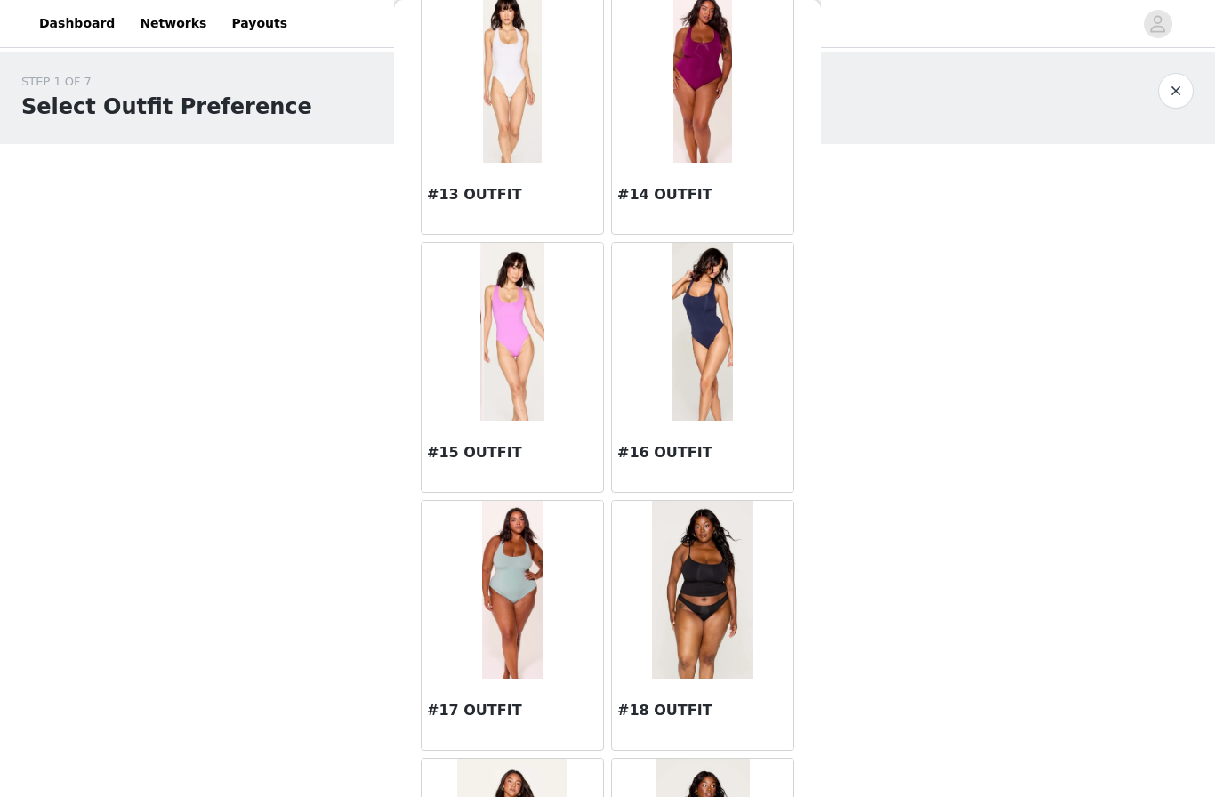
click at [705, 82] on img at bounding box center [702, 74] width 58 height 178
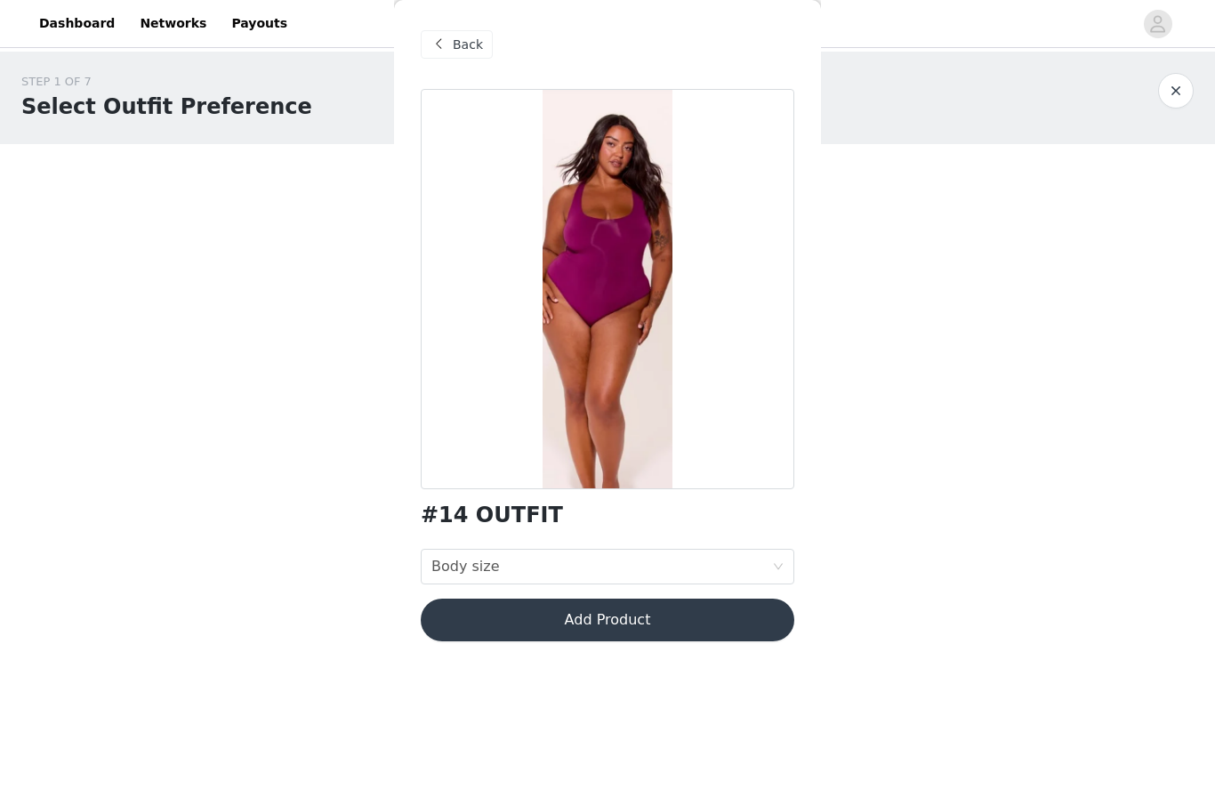
scroll to position [0, 0]
click at [604, 565] on div "Body size Body size" at bounding box center [601, 567] width 341 height 34
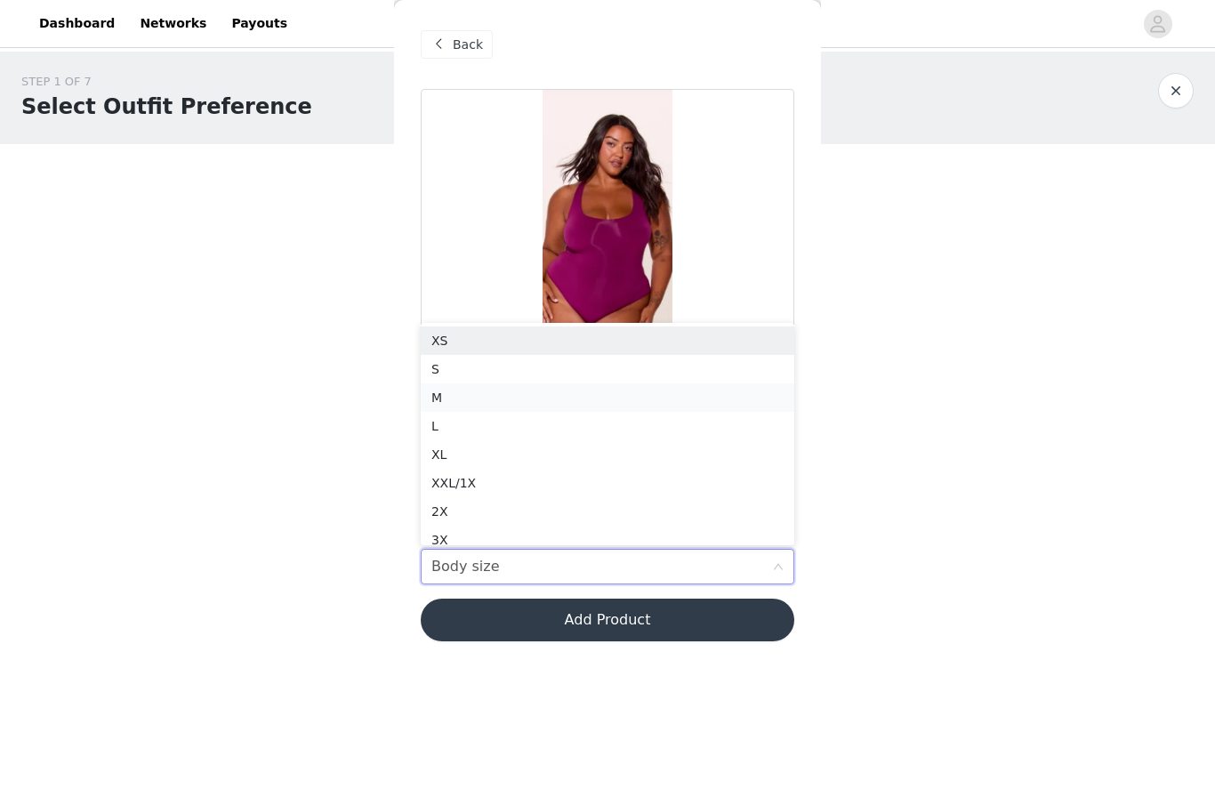
scroll to position [9, 0]
click at [462, 386] on div "M" at bounding box center [607, 389] width 352 height 20
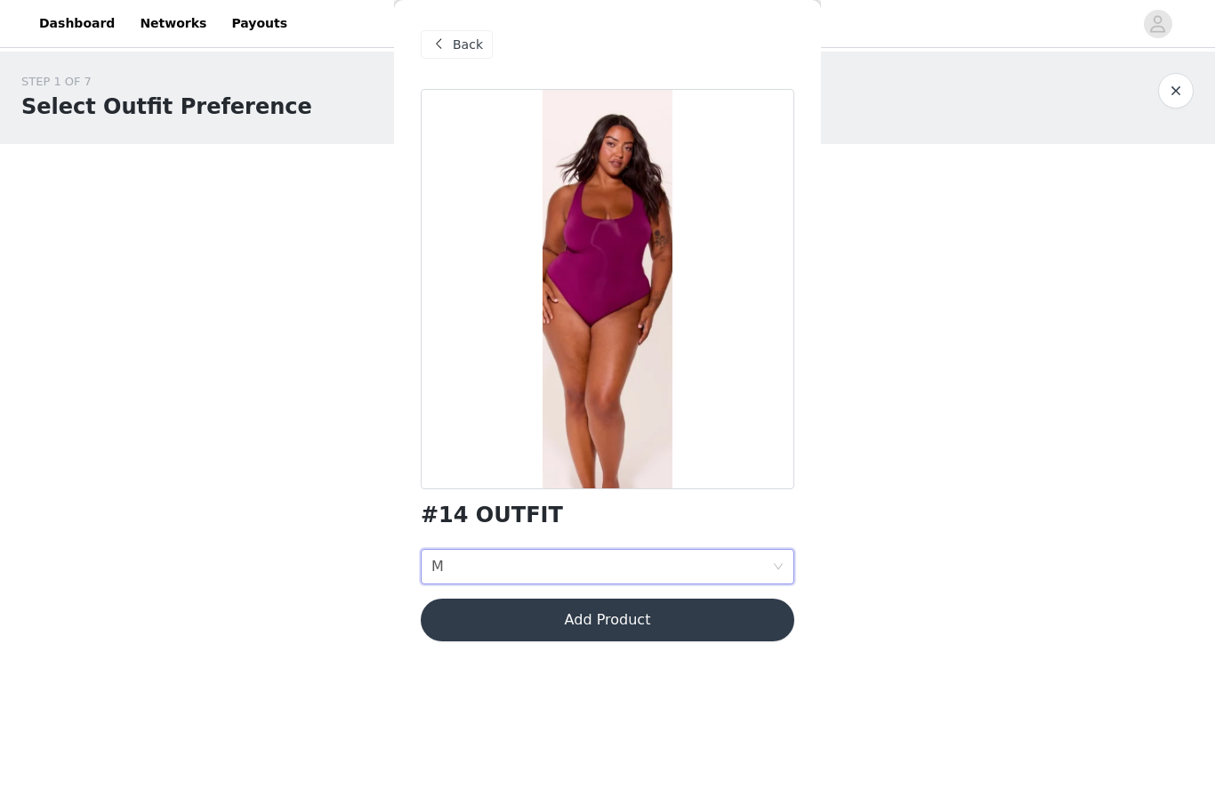
click at [550, 622] on button "Add Product" at bounding box center [607, 619] width 373 height 43
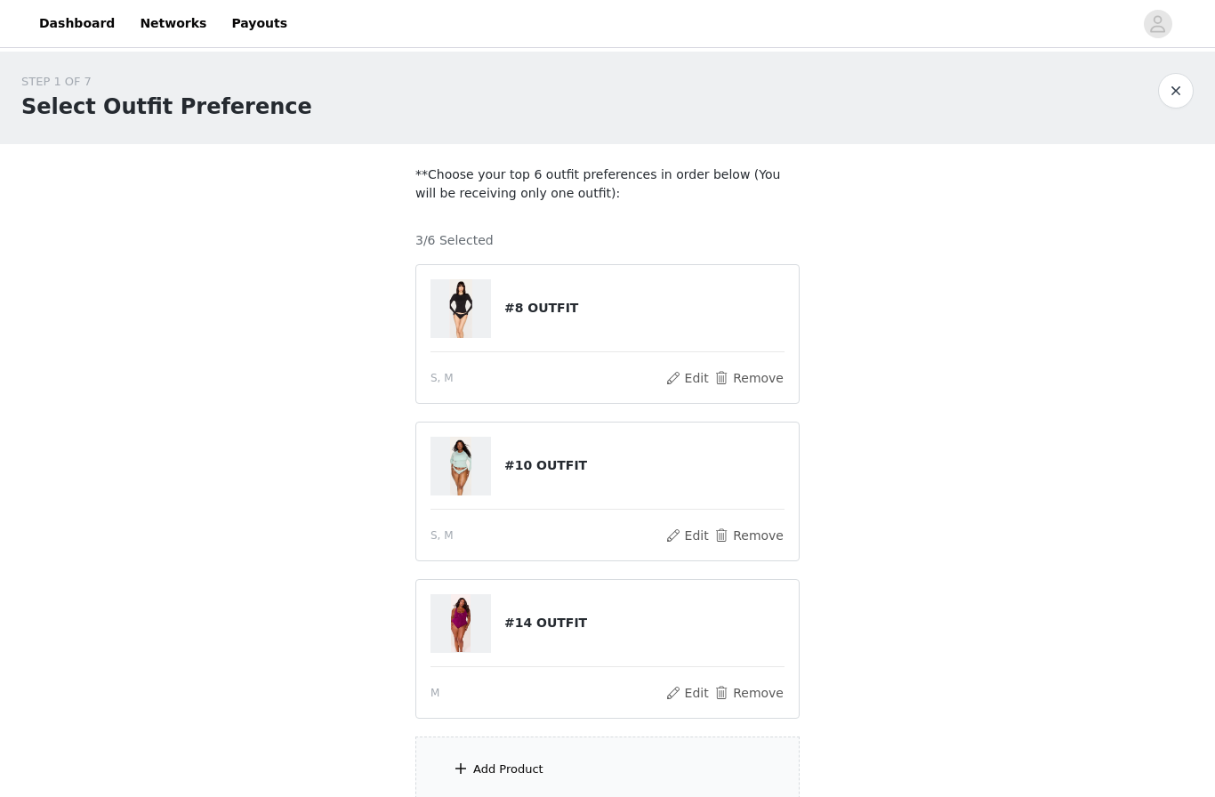
scroll to position [155, 0]
